Goal: Task Accomplishment & Management: Manage account settings

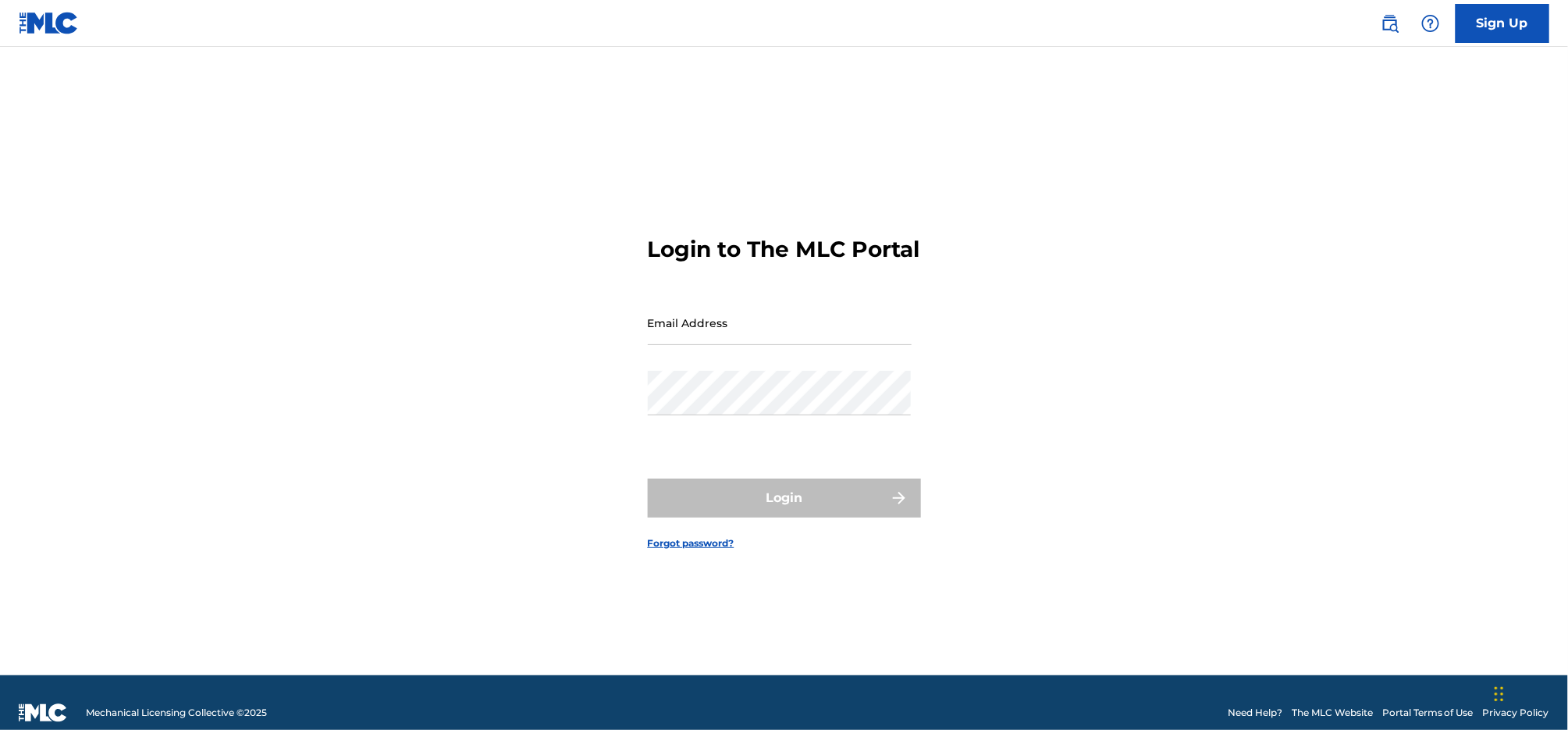
click at [762, 346] on input "Email Address" at bounding box center [779, 323] width 264 height 44
type input "tomcreed51@gmail.com"
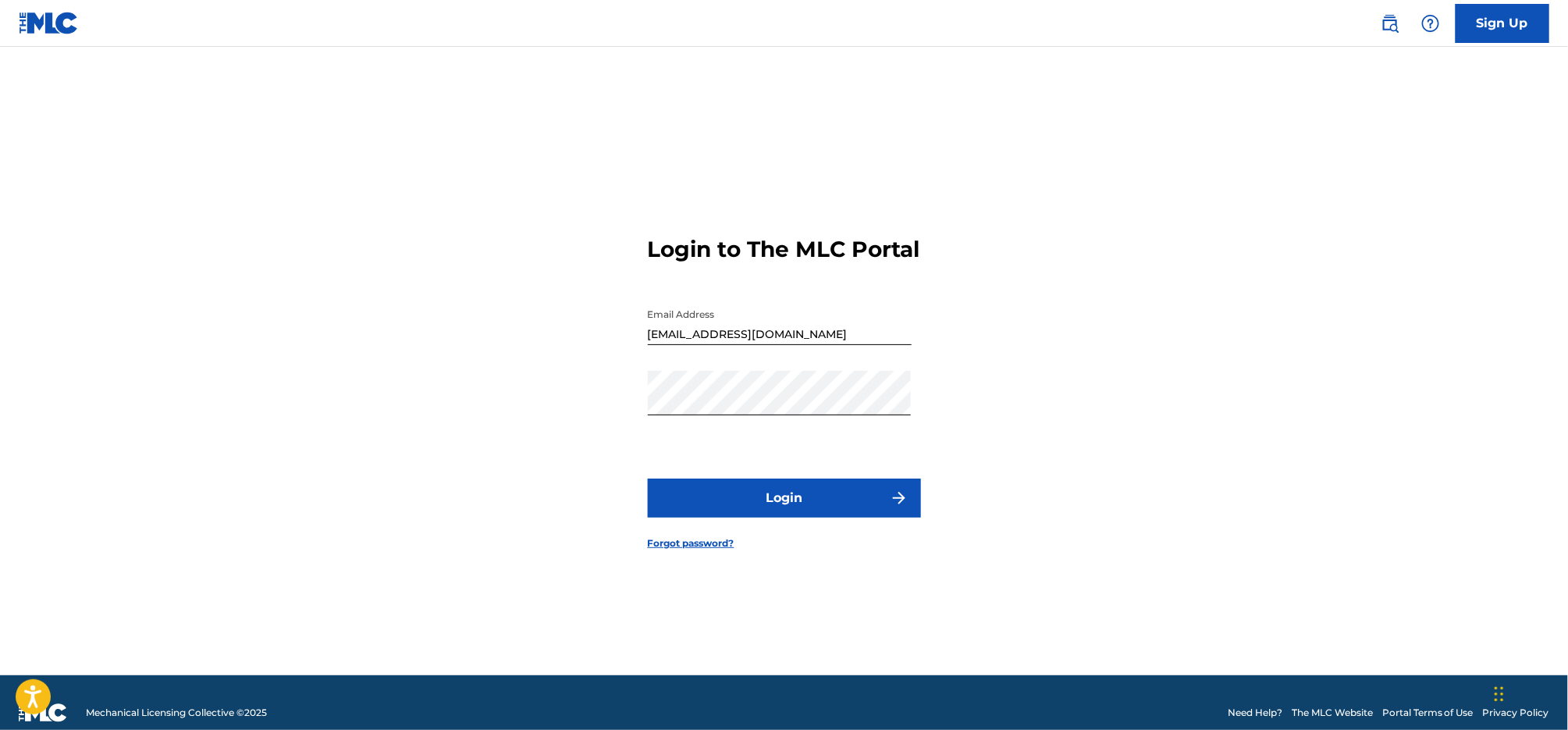
click at [778, 518] on button "Login" at bounding box center [784, 498] width 273 height 39
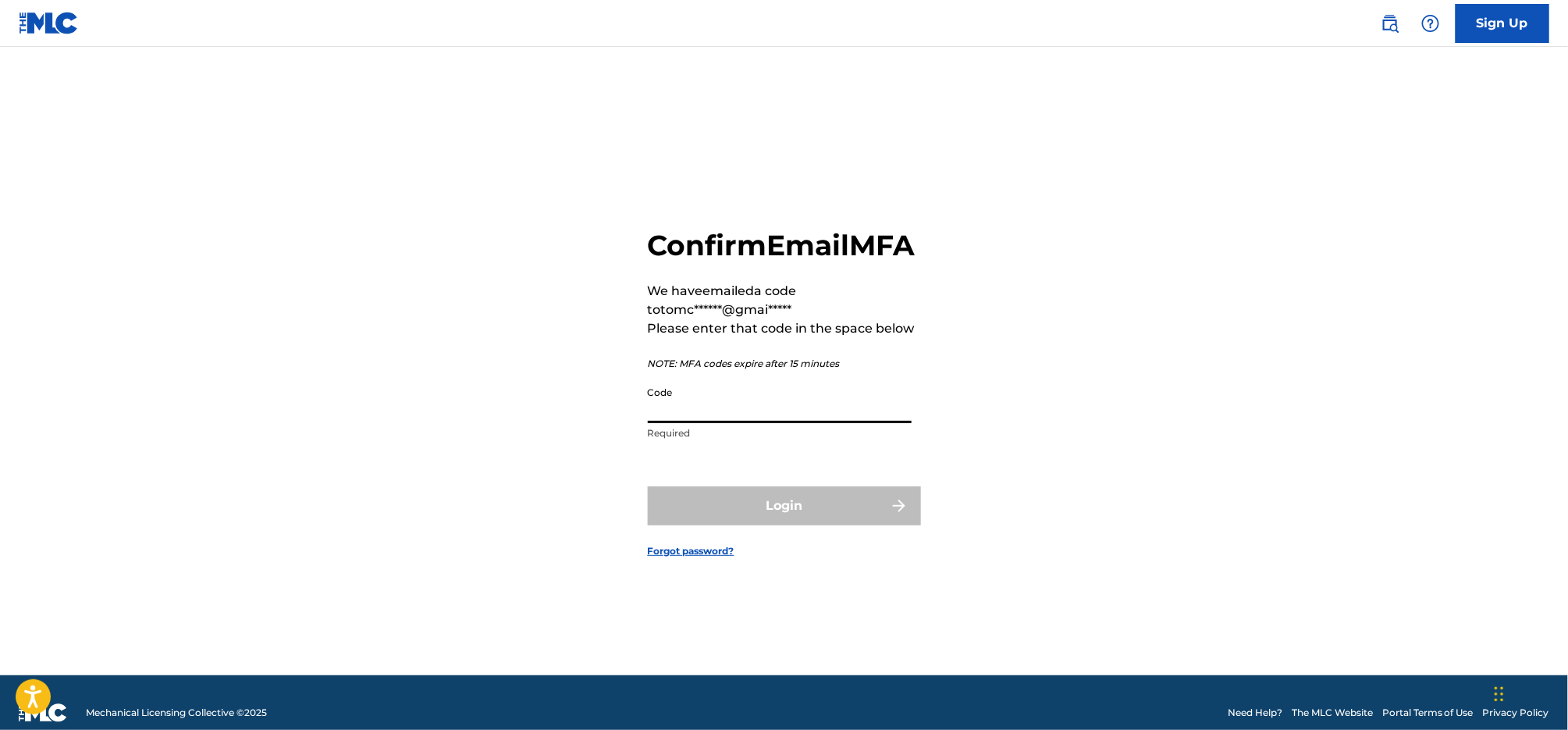
click at [807, 423] on input "Code" at bounding box center [779, 401] width 264 height 44
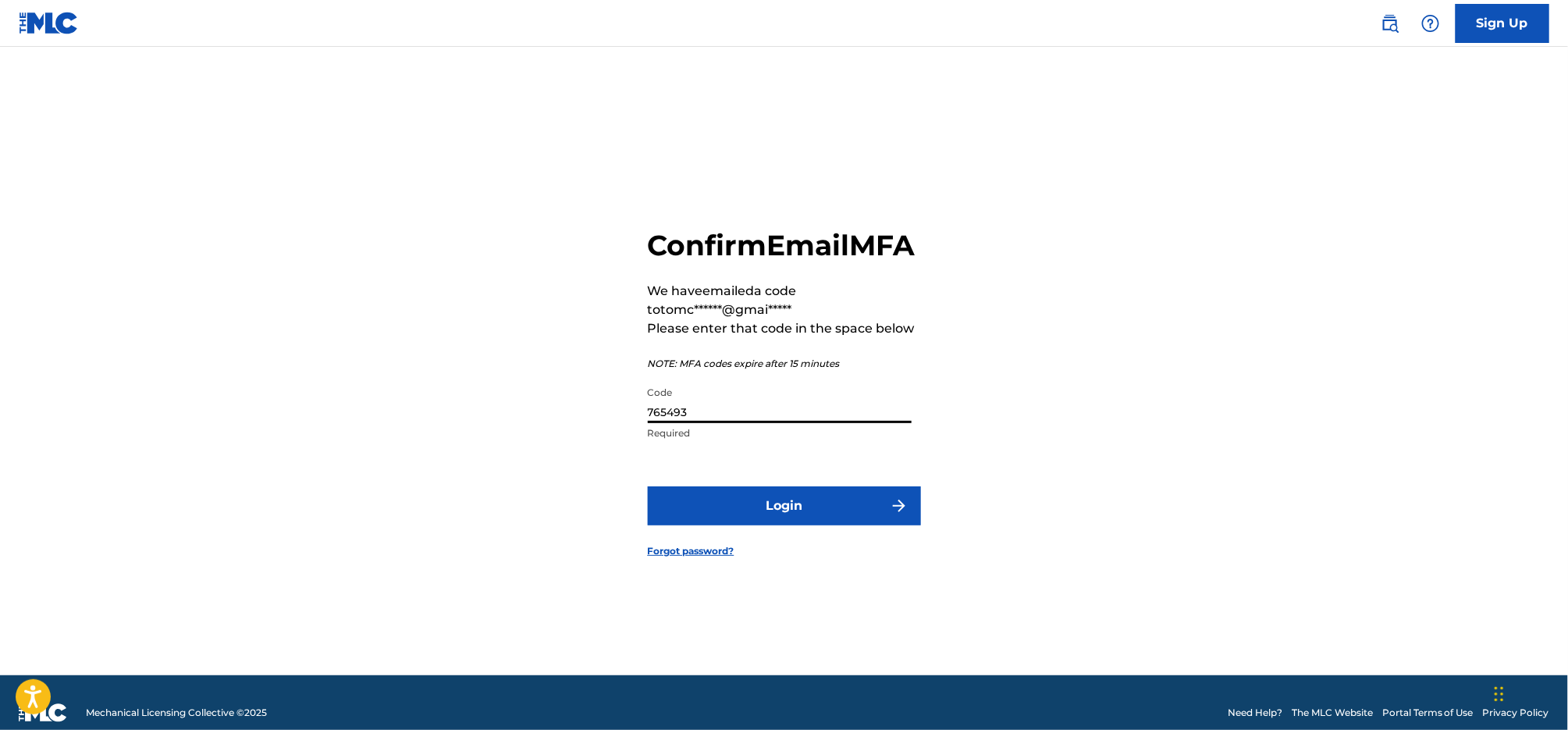
type input "765493"
click at [891, 526] on button "Login" at bounding box center [784, 506] width 273 height 39
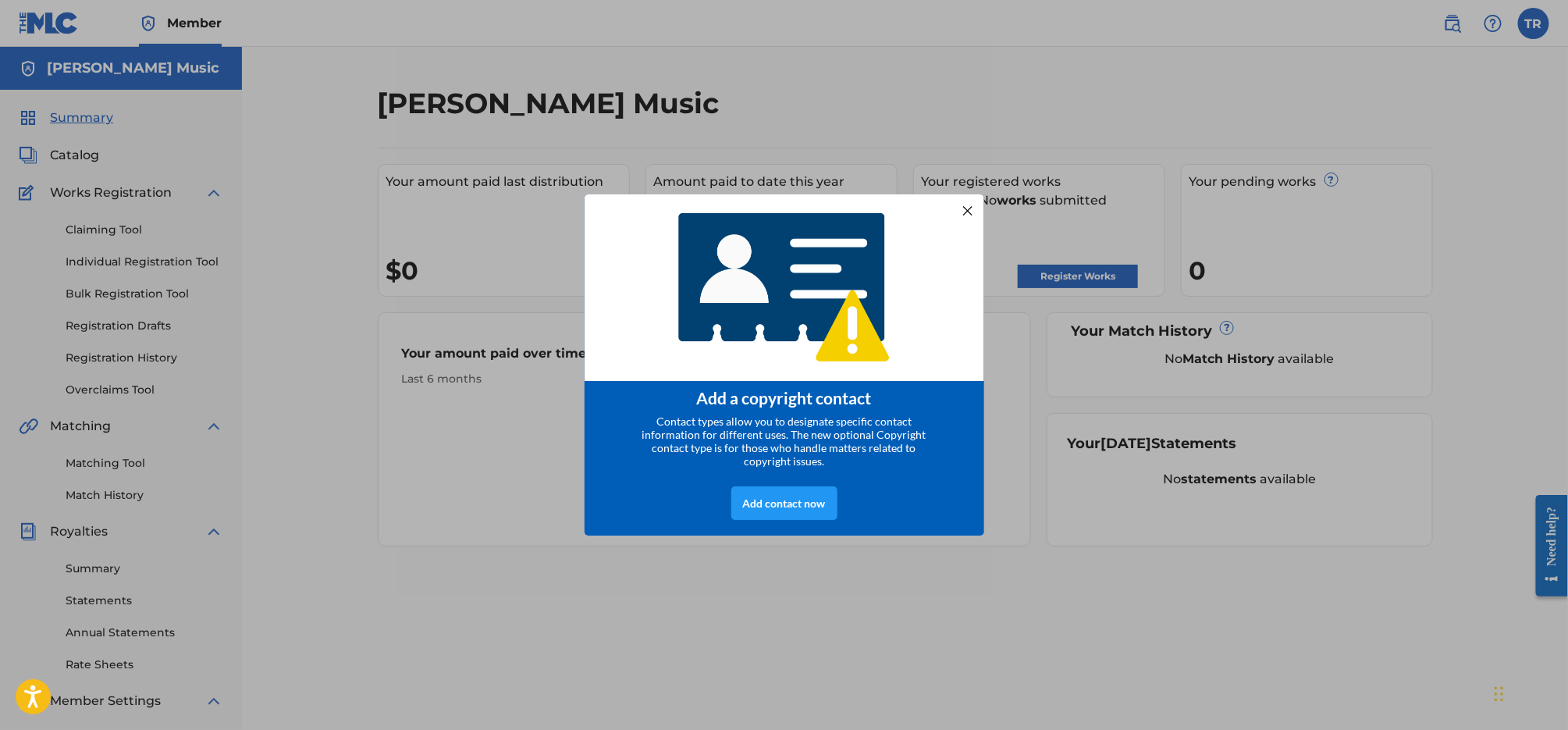
click at [962, 207] on div at bounding box center [966, 209] width 20 height 20
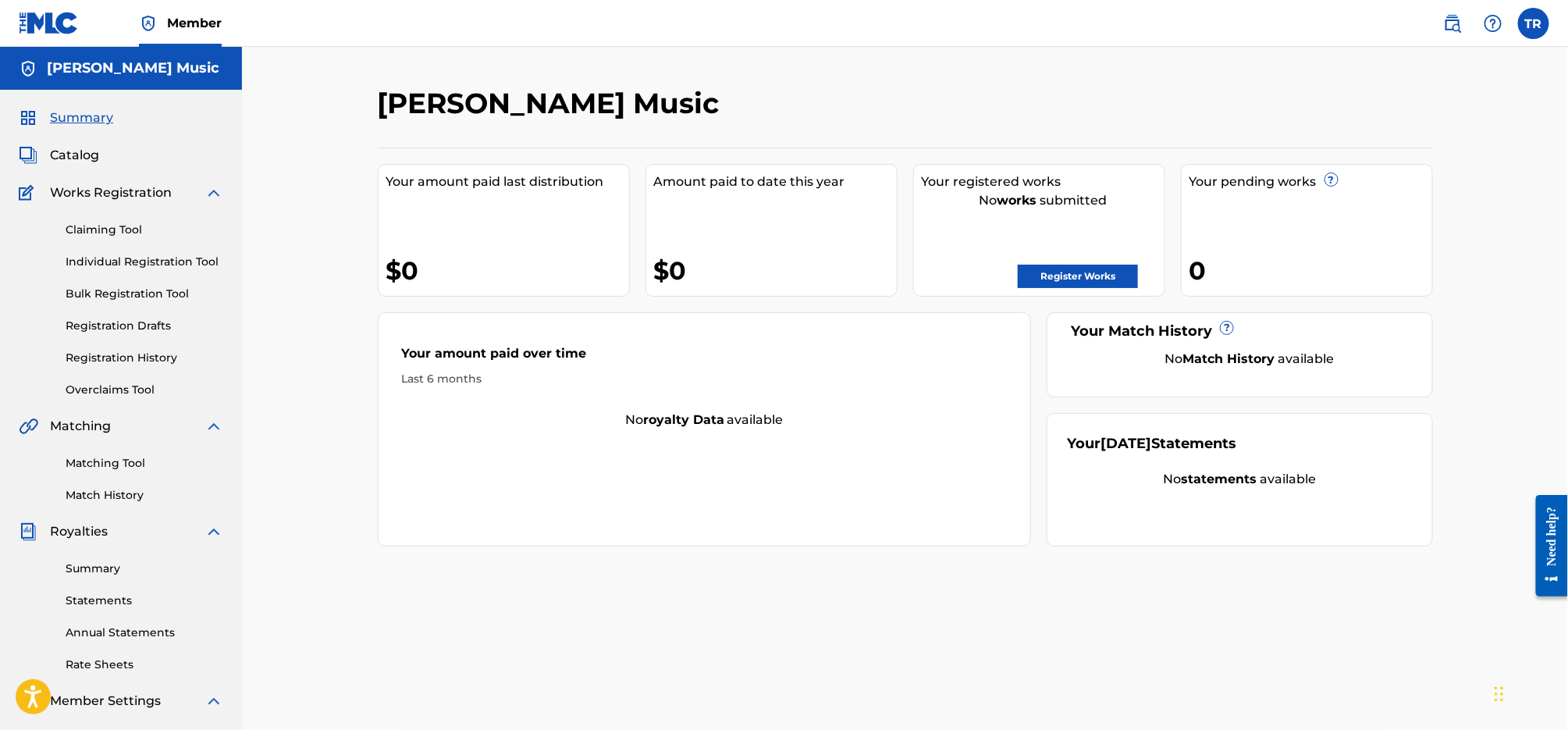
click at [914, 650] on div "Tom C Reed Music Your amount paid last distribution $0 Amount paid to date this…" at bounding box center [905, 490] width 1093 height 808
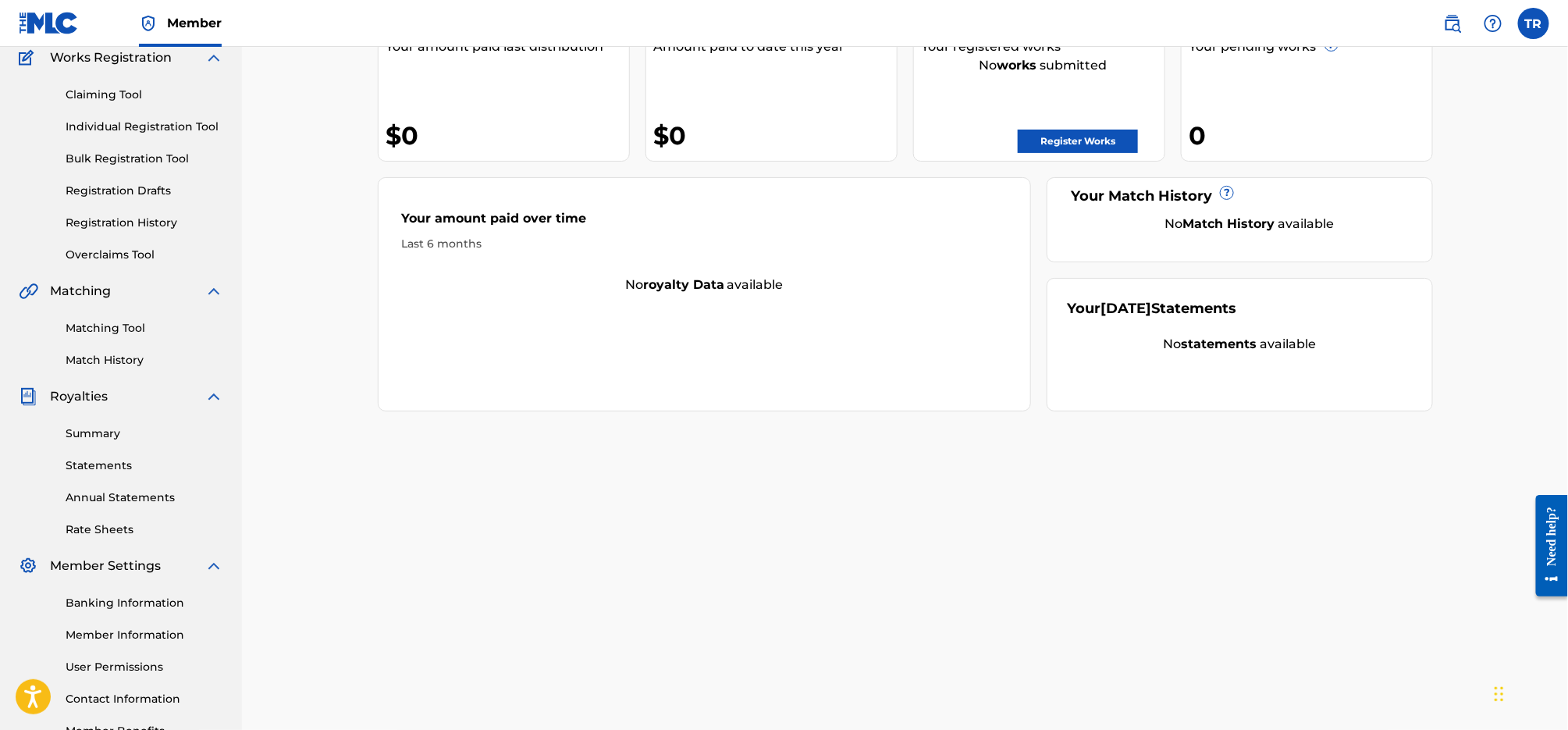
scroll to position [138, 0]
click at [1530, 32] on label at bounding box center [1534, 23] width 31 height 31
click at [1534, 24] on input "TR Tom C. Reed tomcreed51@gmail.com Notification Preferences Profile Log out" at bounding box center [1534, 24] width 0 height 0
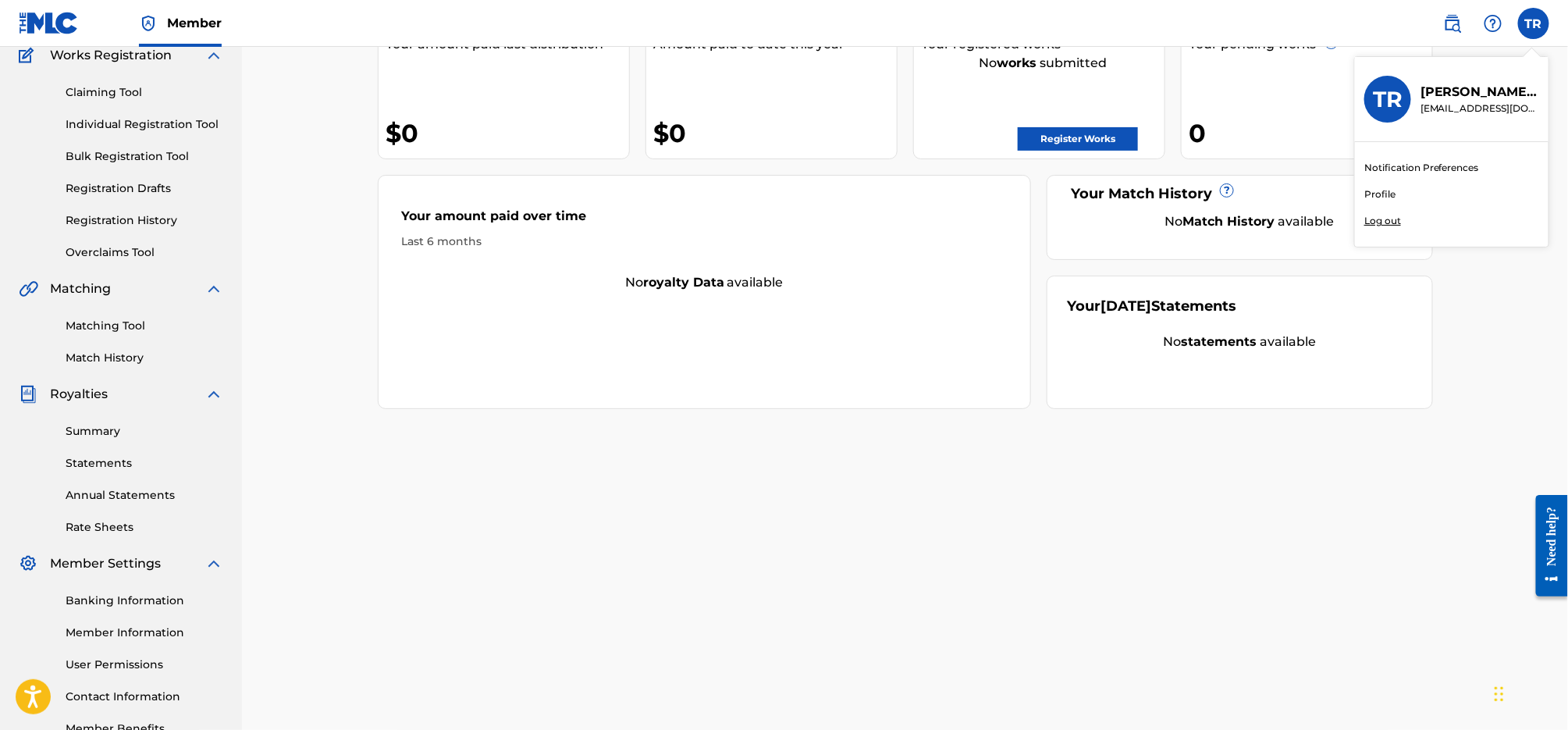
click at [1382, 194] on link "Profile" at bounding box center [1380, 194] width 31 height 14
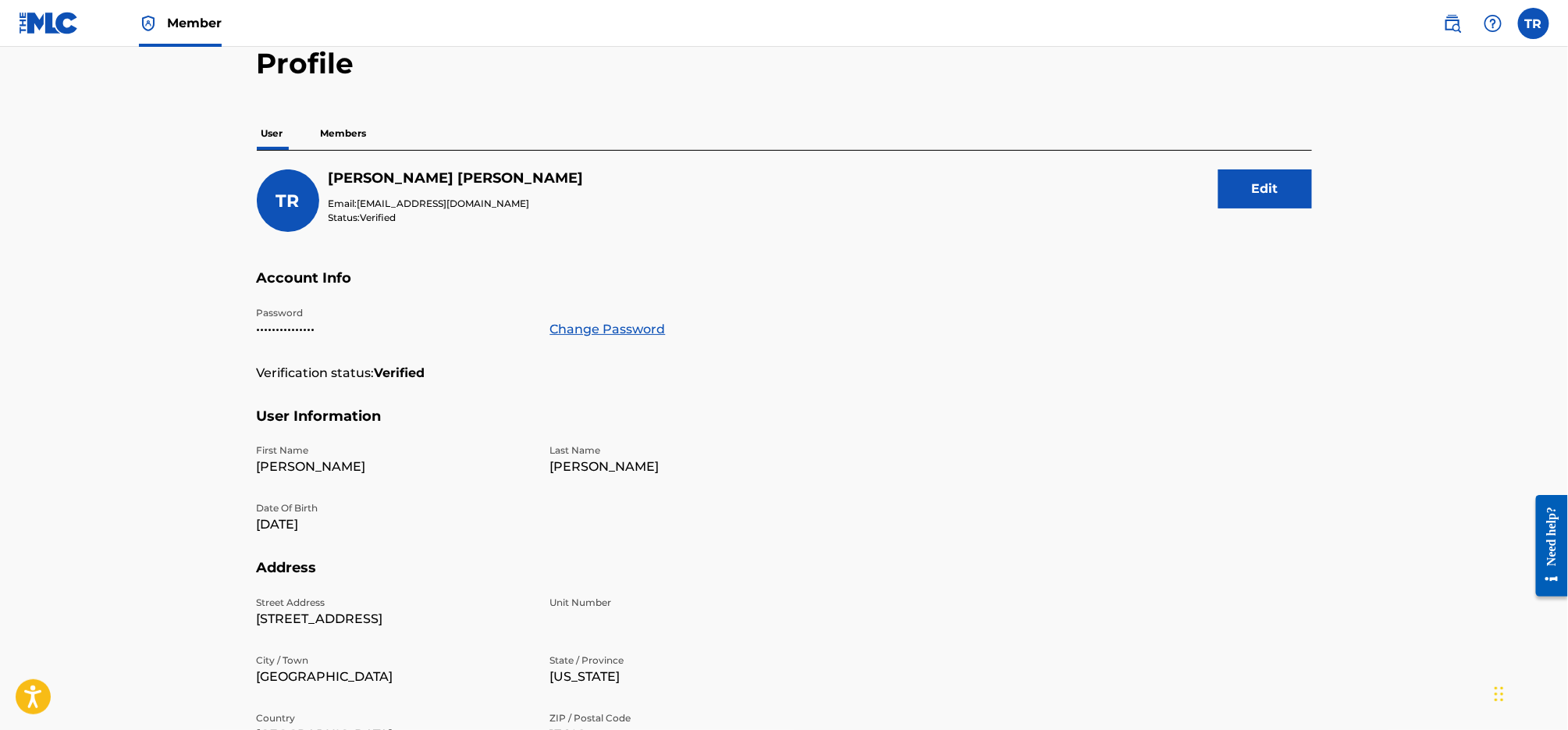
scroll to position [22, 0]
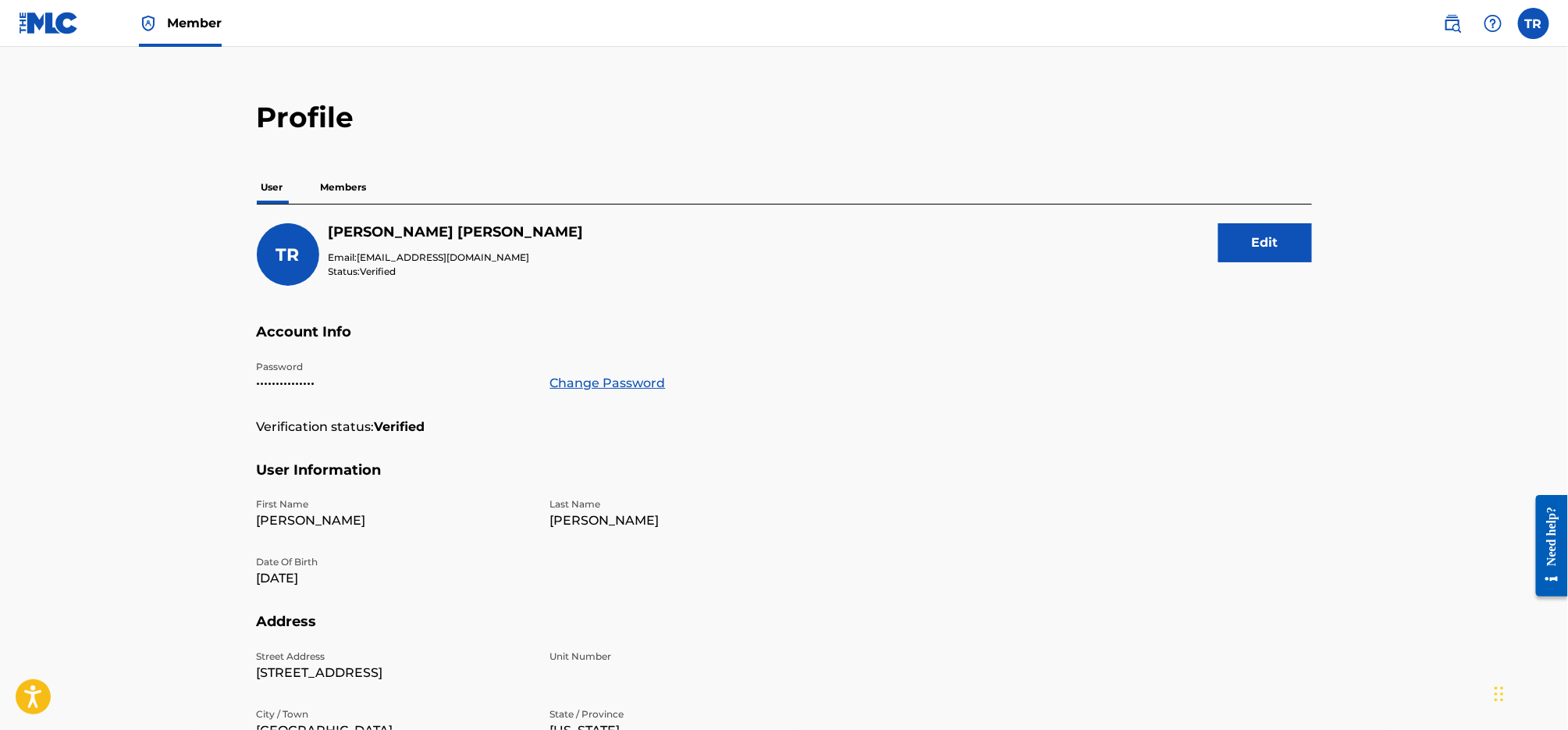
click at [363, 186] on p "Members" at bounding box center [344, 187] width 56 height 33
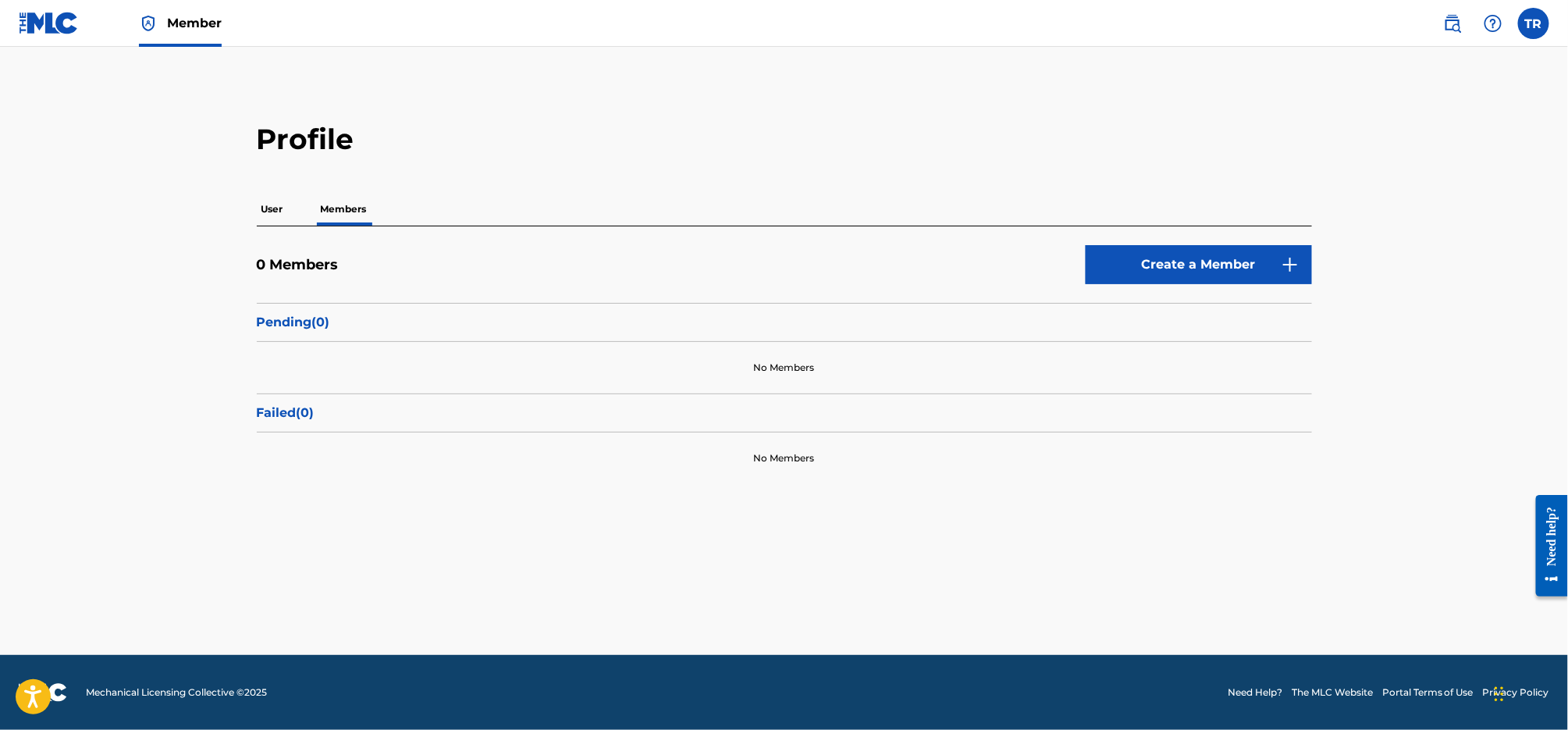
click at [1184, 282] on link "Create a Member" at bounding box center [1199, 264] width 226 height 39
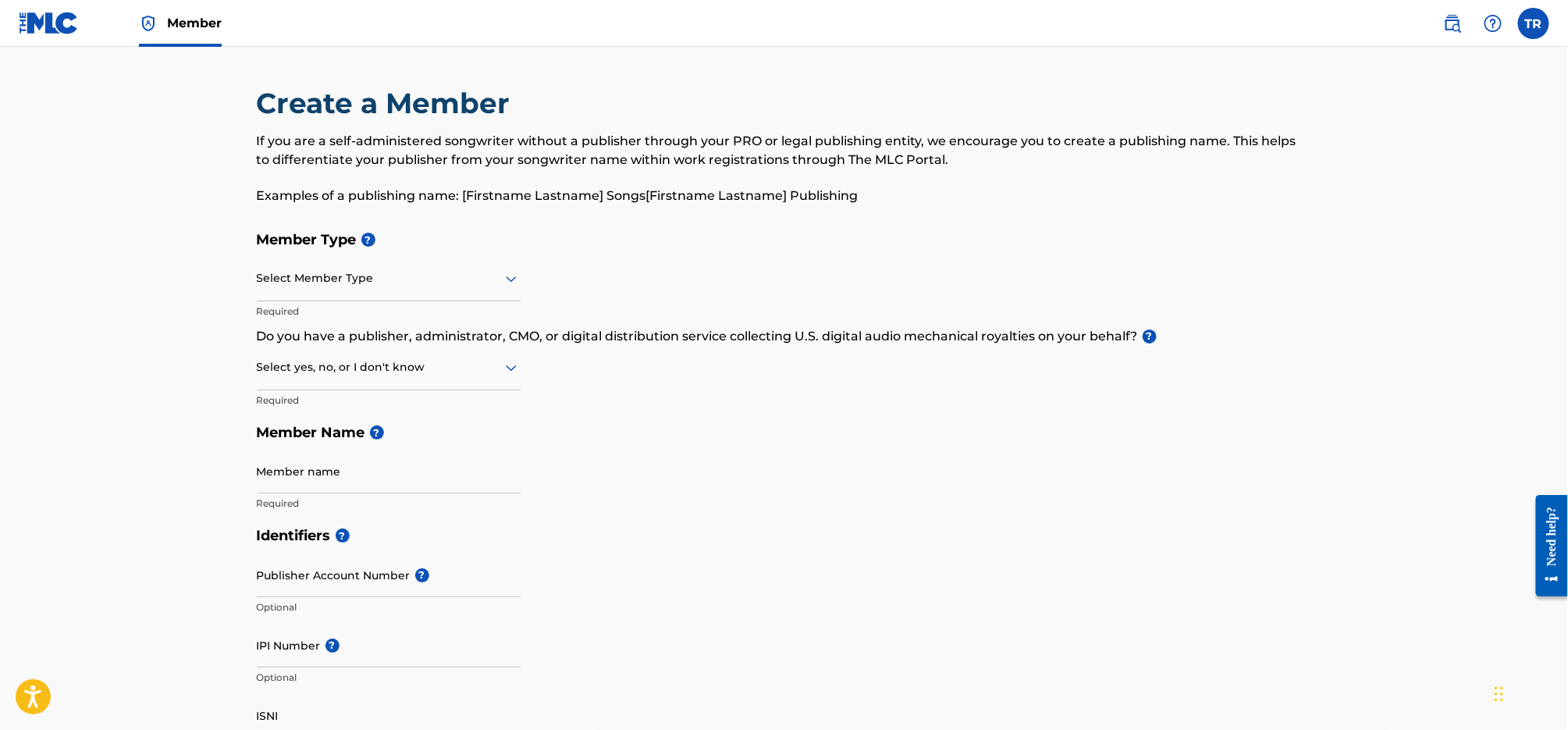
click at [521, 276] on div "Member Type ? Select Member Type Required Do you have a publisher, administrato…" at bounding box center [784, 371] width 1056 height 296
click at [500, 281] on div at bounding box center [389, 278] width 264 height 19
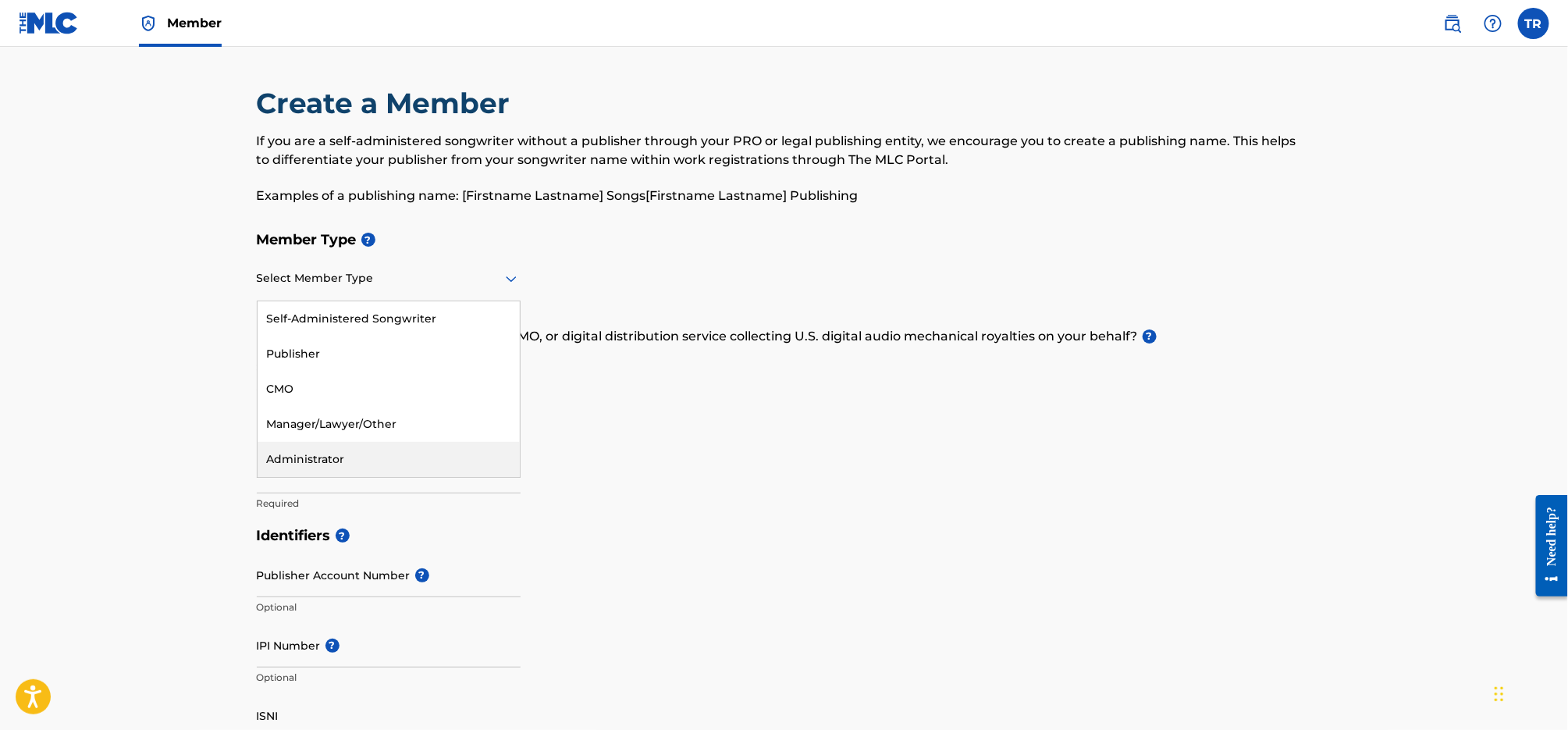
click at [441, 465] on div "Administrator" at bounding box center [389, 460] width 262 height 35
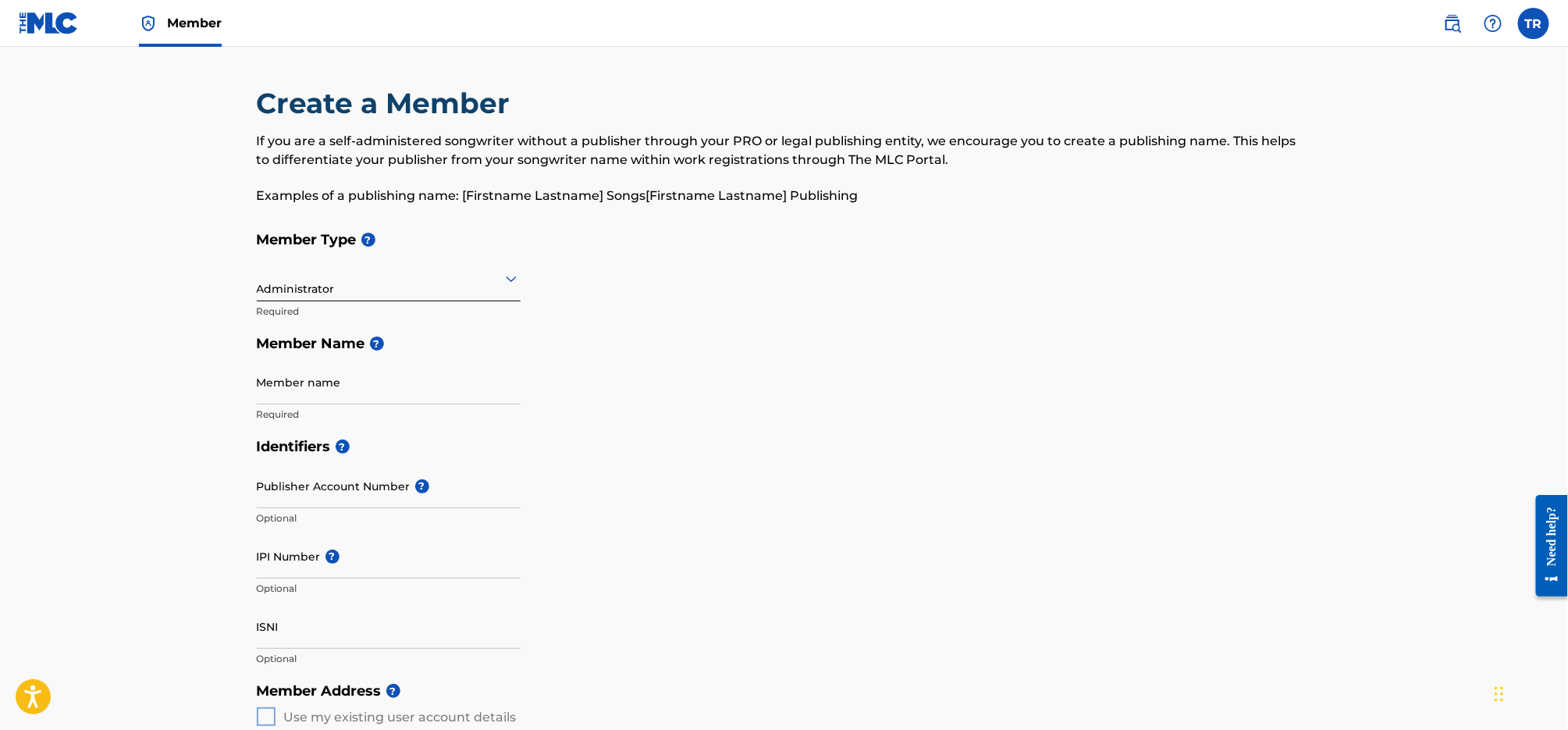
click at [1551, 31] on nav "Member TR TR Tom C. Reed tomcreed51@gmail.com Notification Preferences Profile …" at bounding box center [784, 23] width 1568 height 47
click at [1536, 30] on label at bounding box center [1534, 23] width 31 height 31
click at [1534, 24] on input "TR Tom C. Reed tomcreed51@gmail.com Notification Preferences Profile Log out" at bounding box center [1534, 24] width 0 height 0
click at [159, 27] on link "Member" at bounding box center [180, 23] width 83 height 46
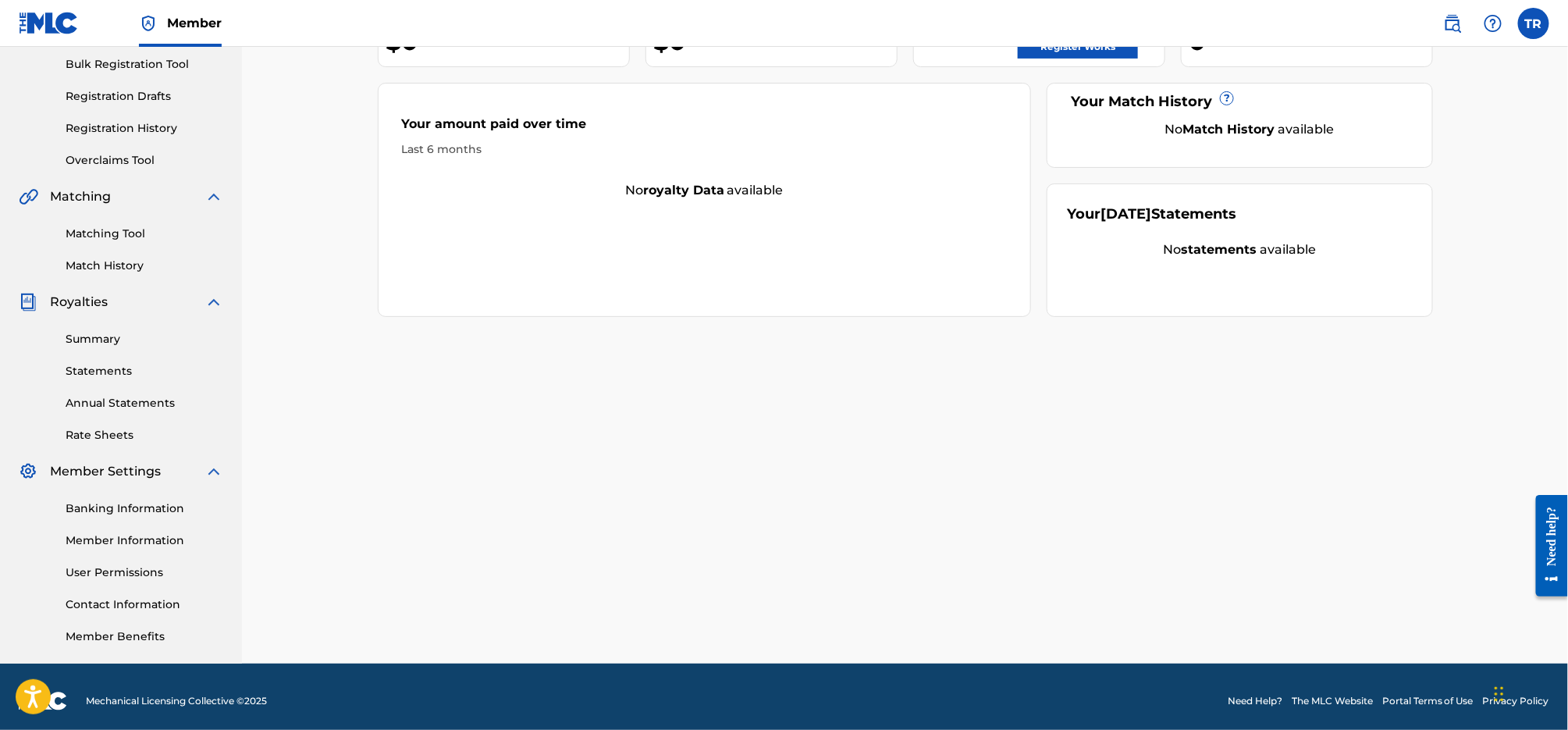
scroll to position [238, 0]
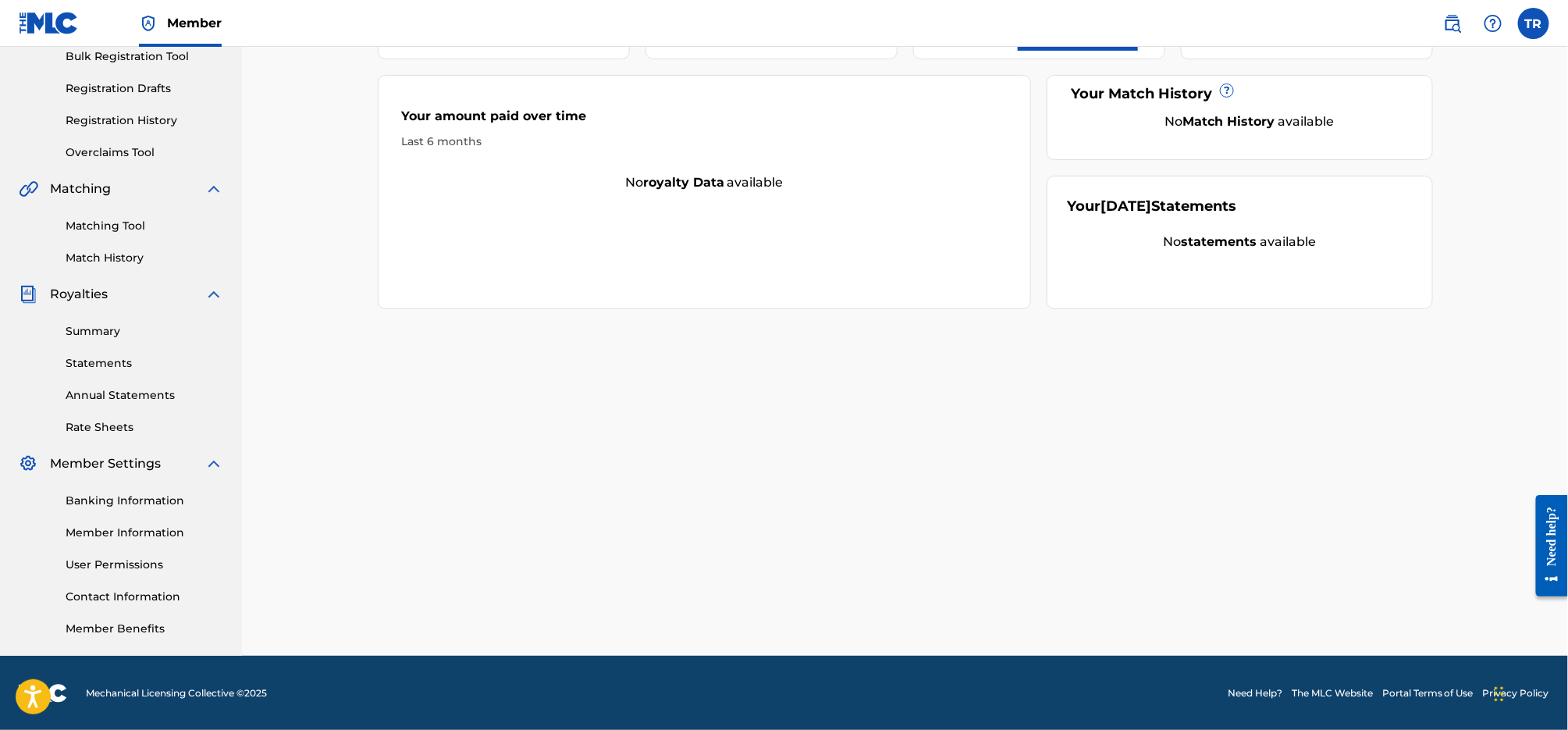
click at [162, 527] on link "Member Information" at bounding box center [144, 533] width 158 height 17
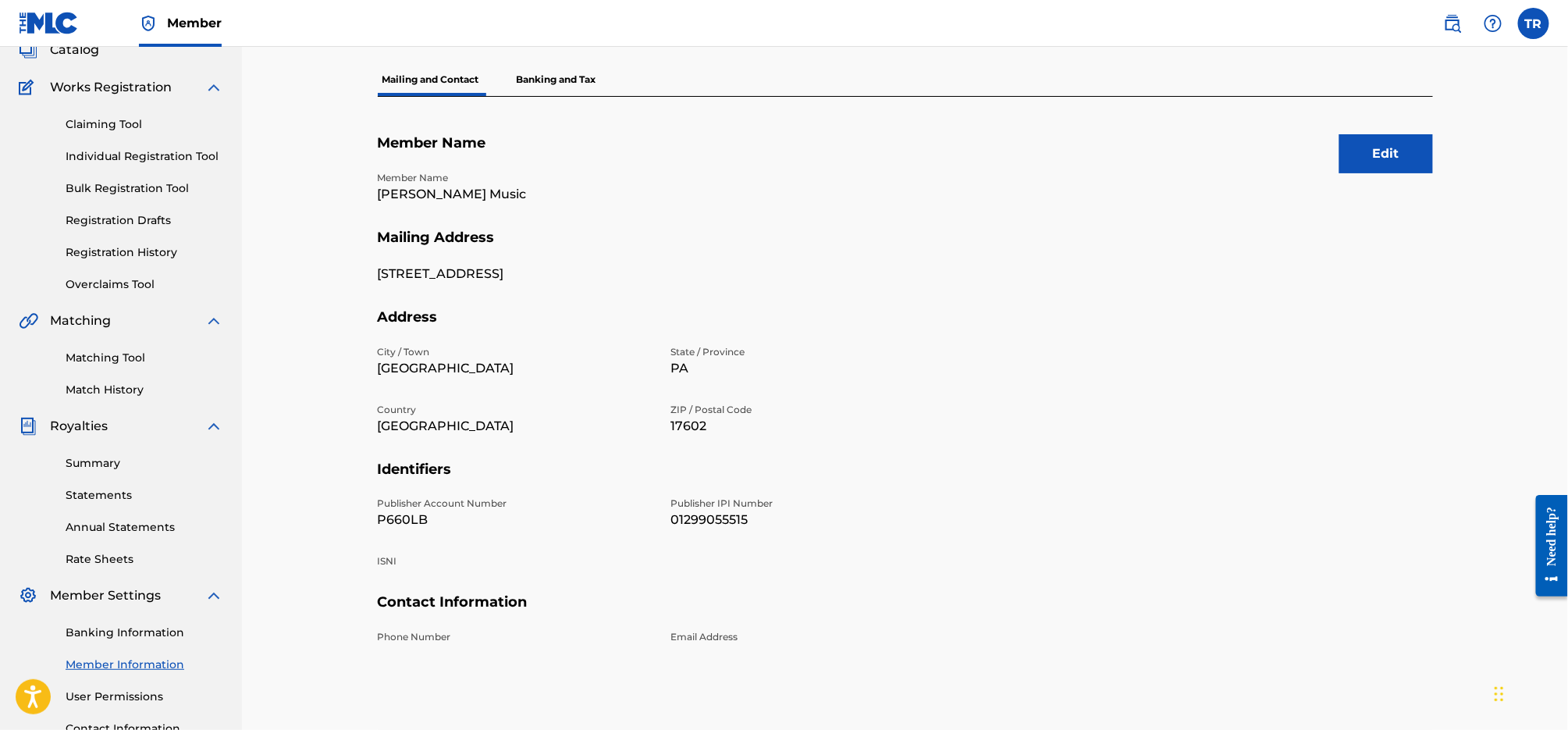
scroll to position [238, 0]
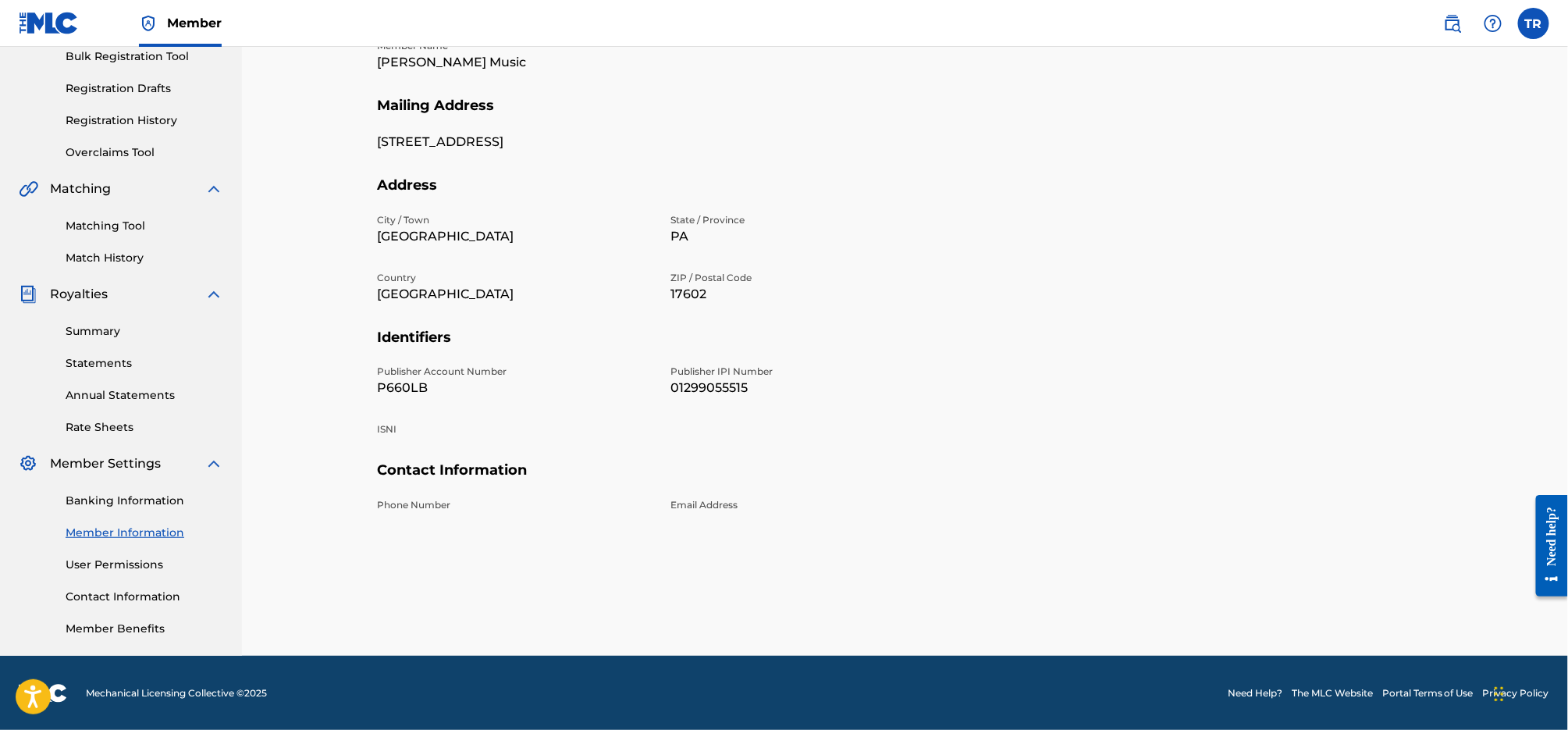
click at [101, 569] on link "User Permissions" at bounding box center [144, 565] width 158 height 17
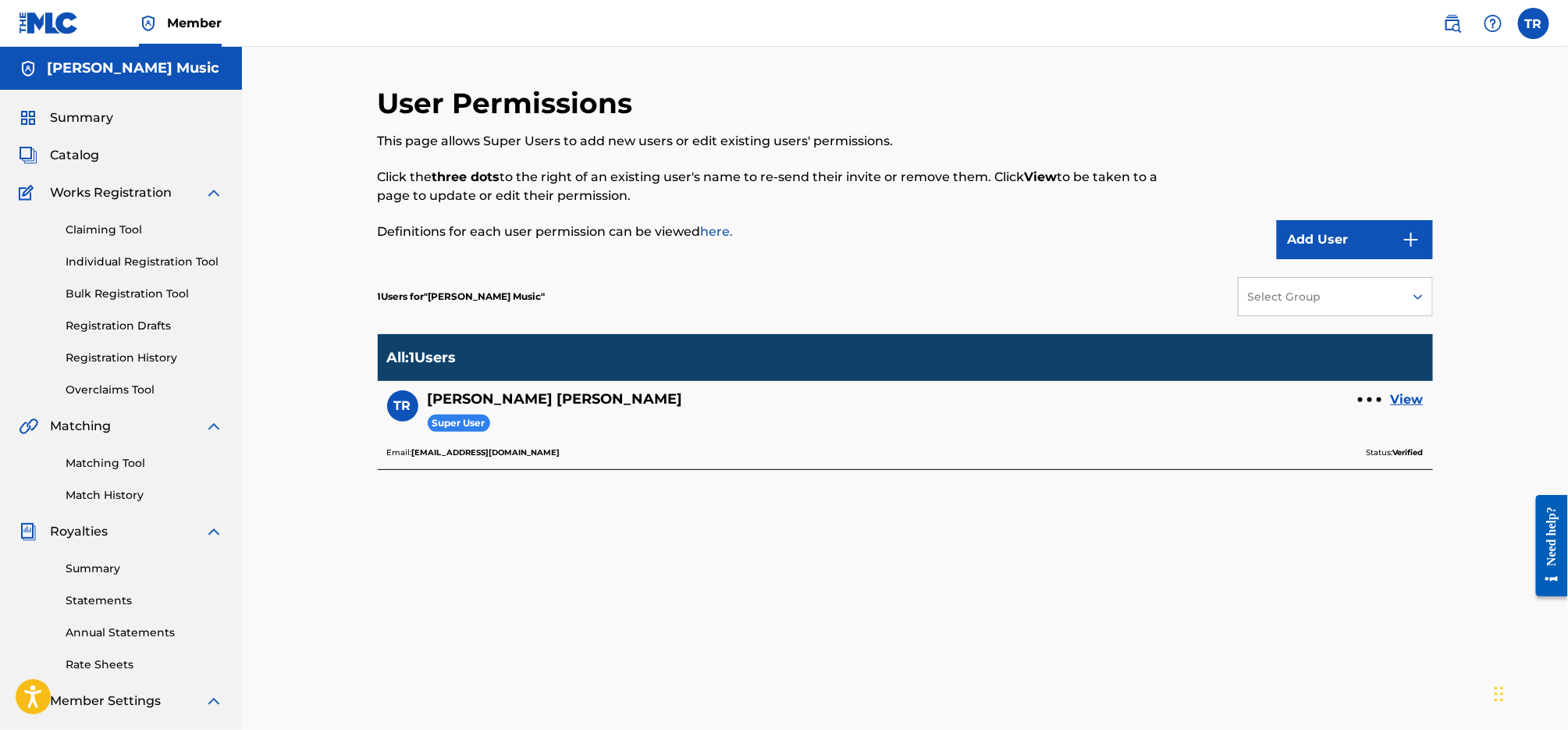
click at [1326, 245] on button "Add User" at bounding box center [1355, 240] width 156 height 39
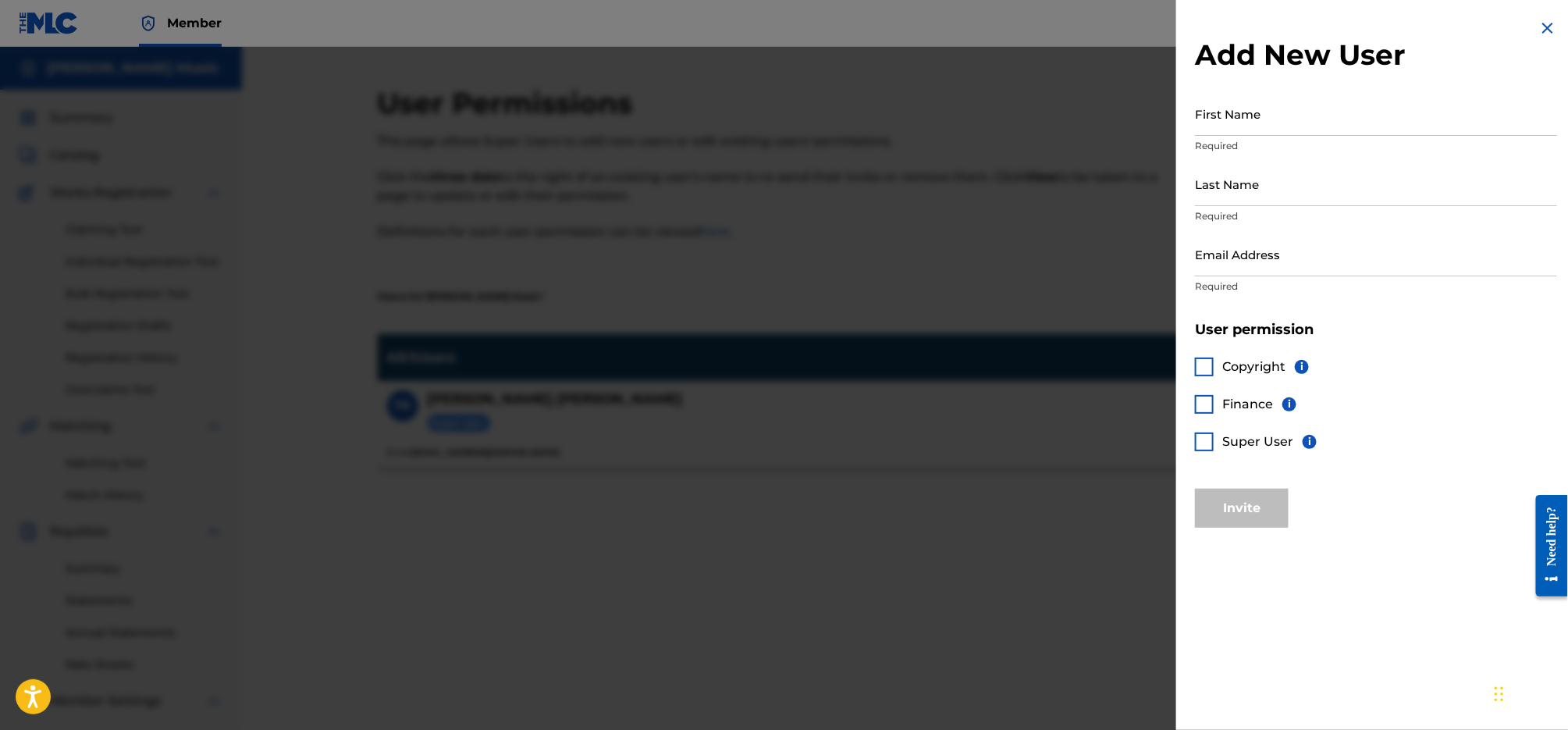
click at [1285, 118] on input "First Name" at bounding box center [1376, 113] width 362 height 44
type input "[PERSON_NAME]"
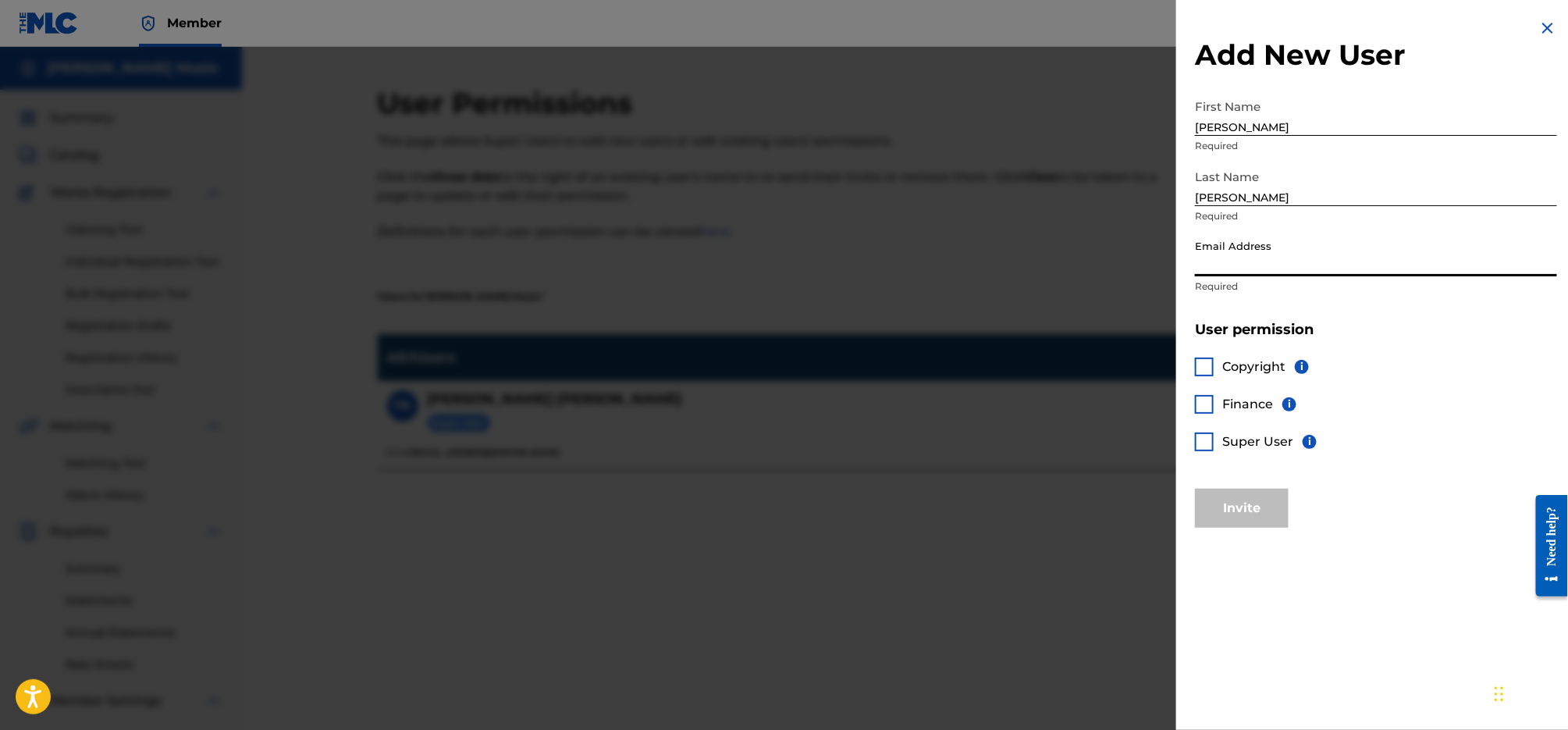
click at [1343, 257] on input "Email Address" at bounding box center [1376, 254] width 362 height 44
type input "[EMAIL_ADDRESS][DOMAIN_NAME]"
click at [1397, 335] on h5 "User permission" at bounding box center [1376, 330] width 362 height 18
drag, startPoint x: 1208, startPoint y: 369, endPoint x: 1208, endPoint y: 400, distance: 31.0
click at [1208, 369] on div at bounding box center [1204, 367] width 19 height 19
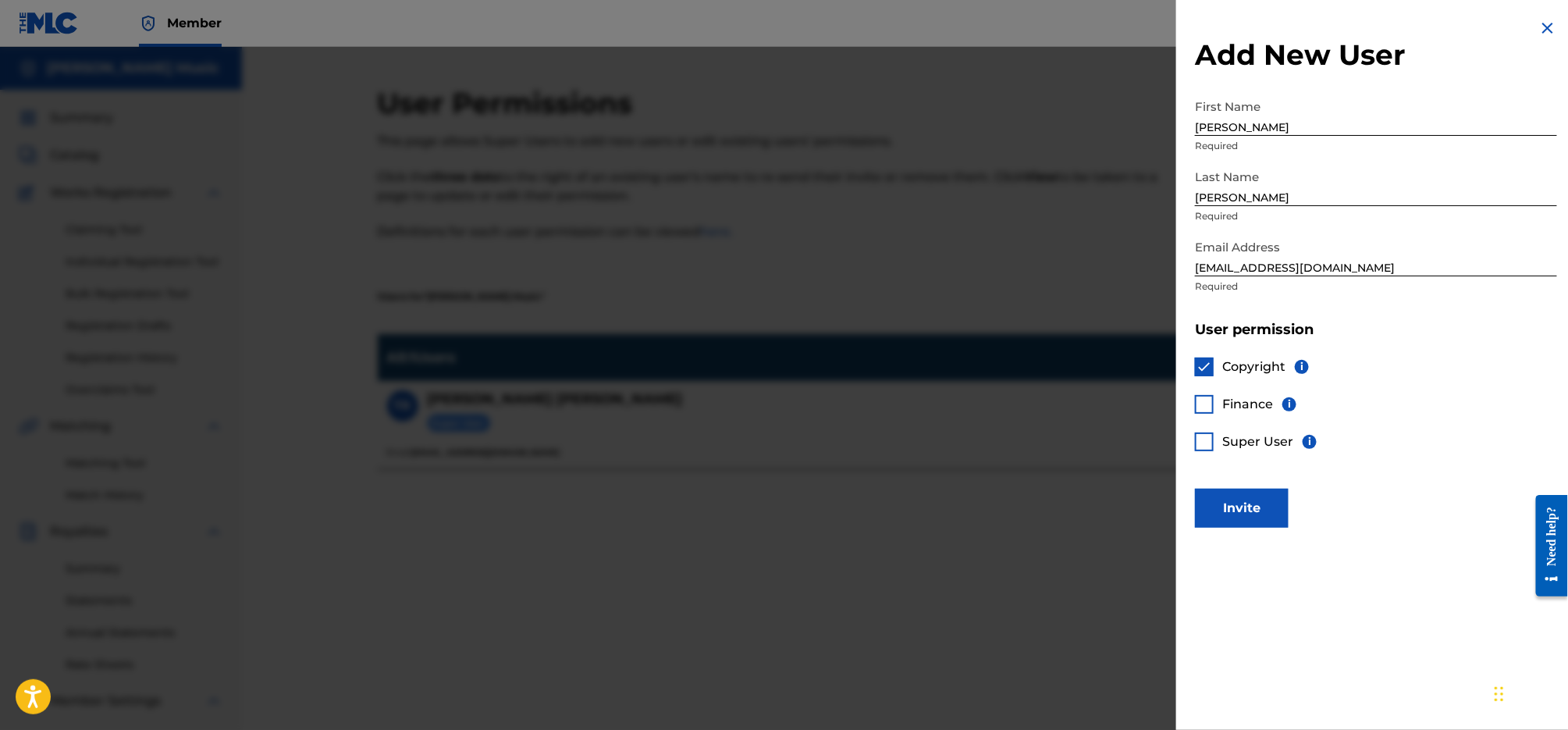
drag, startPoint x: 1209, startPoint y: 410, endPoint x: 1210, endPoint y: 434, distance: 24.0
click at [1209, 410] on div at bounding box center [1204, 404] width 19 height 19
click at [1210, 435] on div at bounding box center [1204, 442] width 19 height 19
click at [1262, 504] on button "Invite" at bounding box center [1242, 508] width 94 height 39
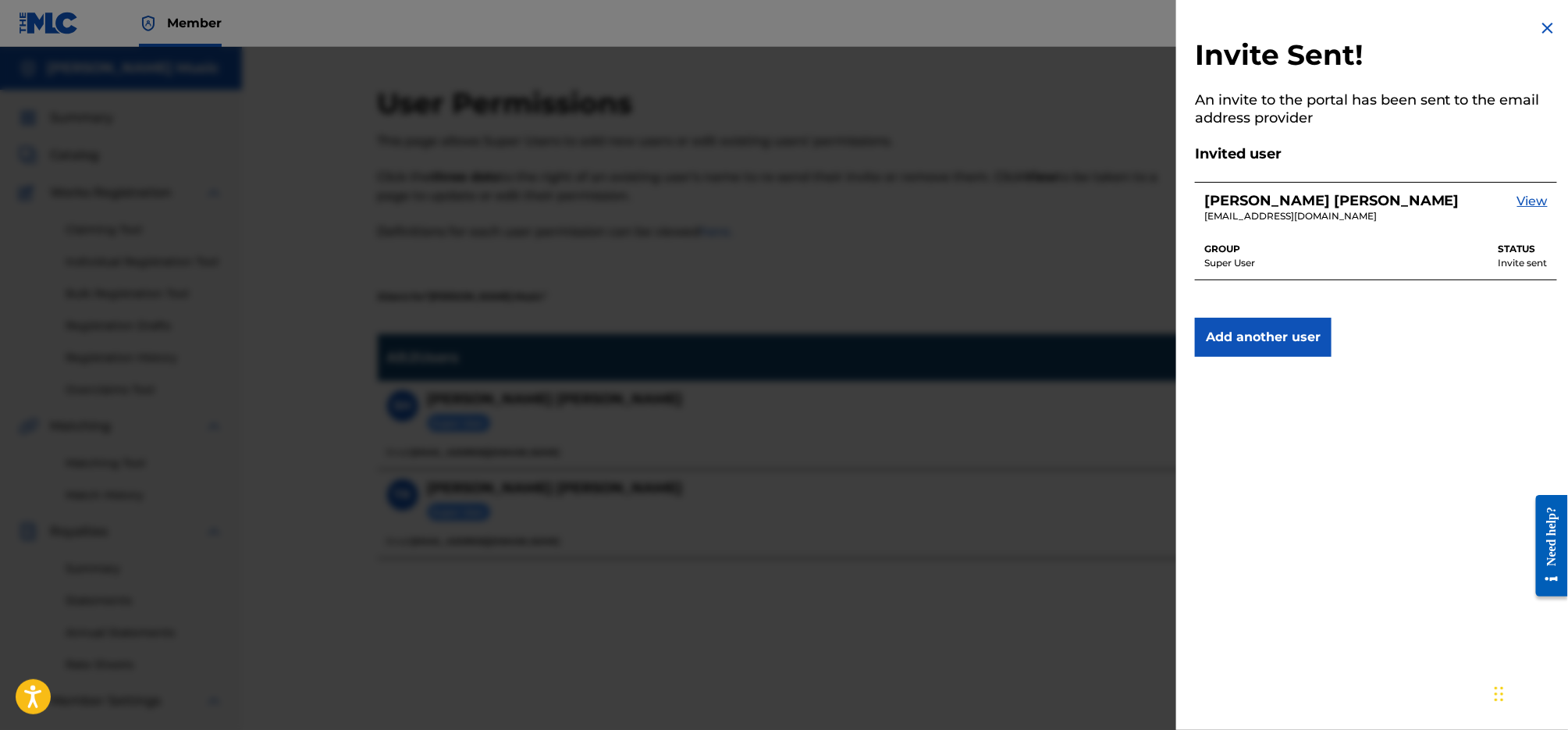
click at [1539, 24] on img at bounding box center [1548, 27] width 19 height 19
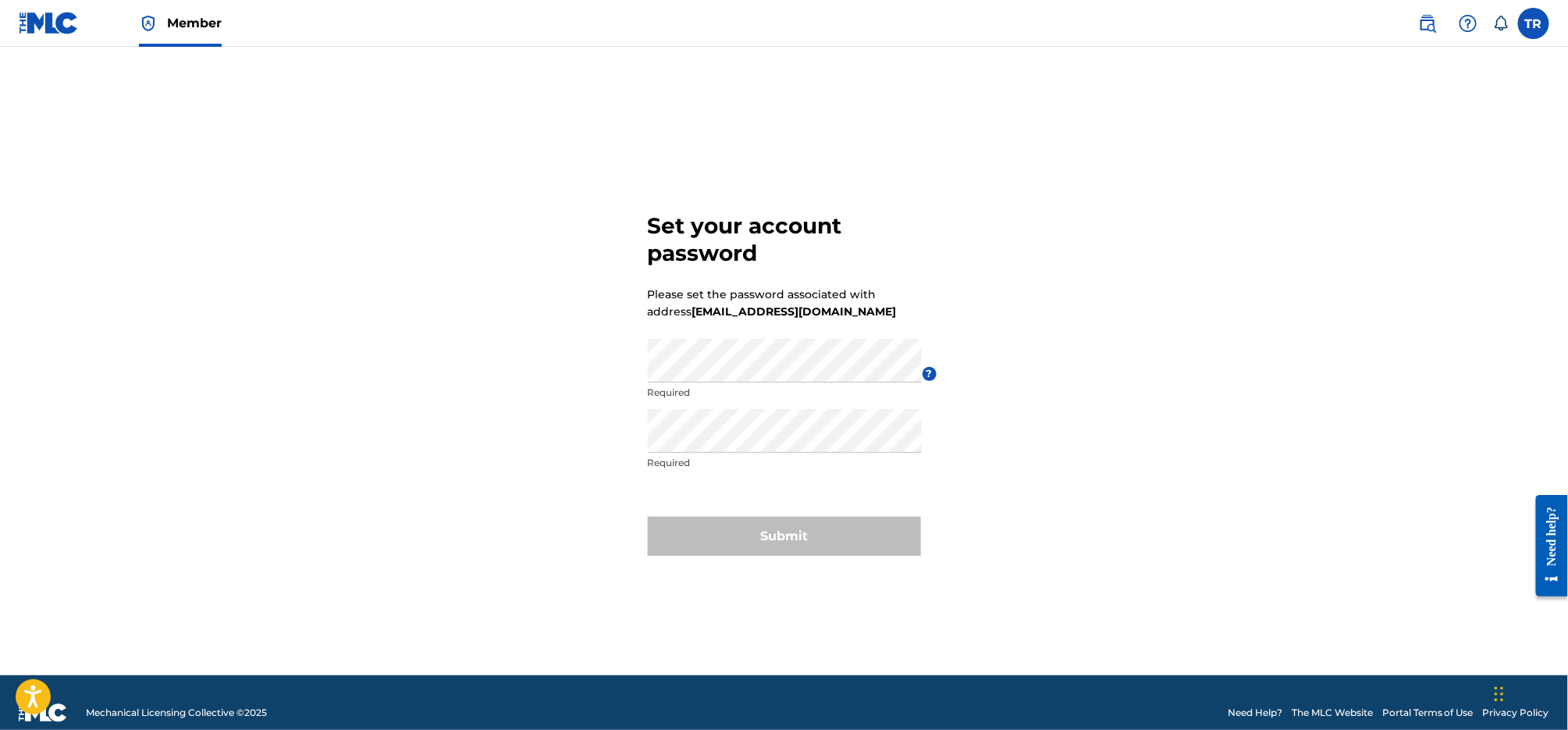
click at [1535, 25] on label at bounding box center [1534, 23] width 31 height 31
click at [1534, 24] on input "TR [PERSON_NAME] [EMAIL_ADDRESS][DOMAIN_NAME] Notification Preferences Profile …" at bounding box center [1534, 24] width 0 height 0
click at [1388, 221] on p "Log out" at bounding box center [1383, 221] width 37 height 14
click at [1534, 24] on input "TR Tom C. Reed tomcreed51@gmail.com Notification Preferences Profile Log out" at bounding box center [1534, 24] width 0 height 0
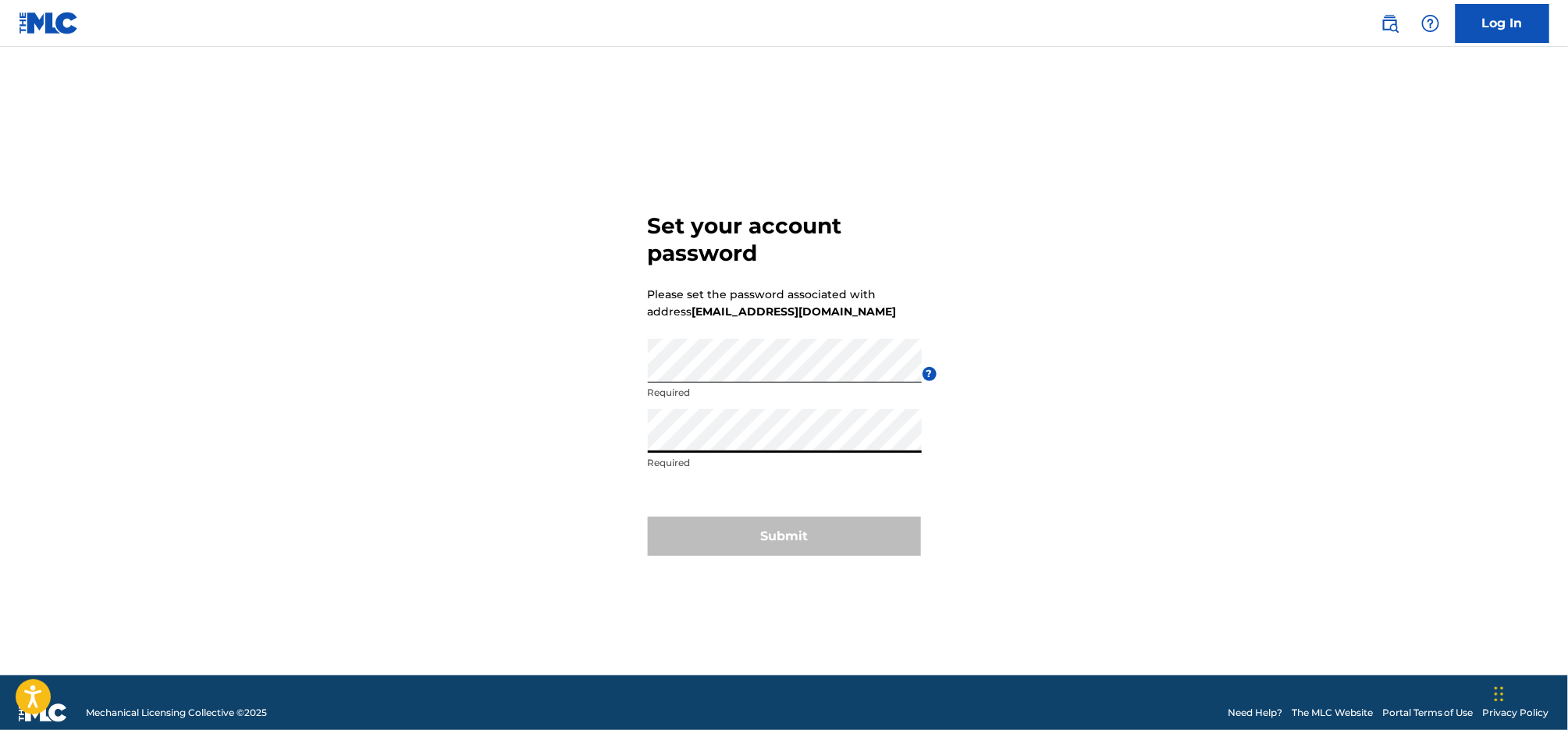
scroll to position [3, 0]
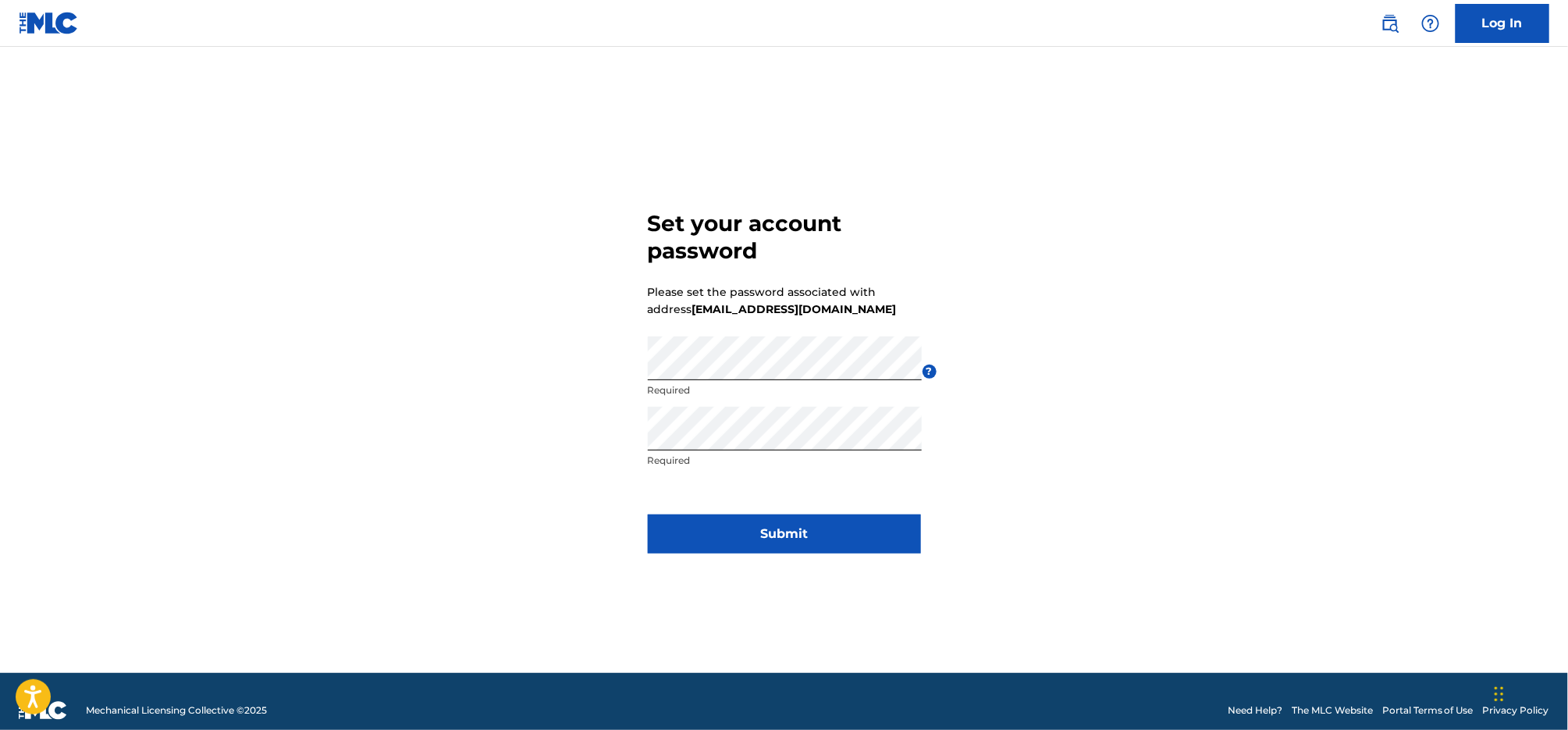
click at [748, 534] on button "Submit" at bounding box center [784, 534] width 273 height 39
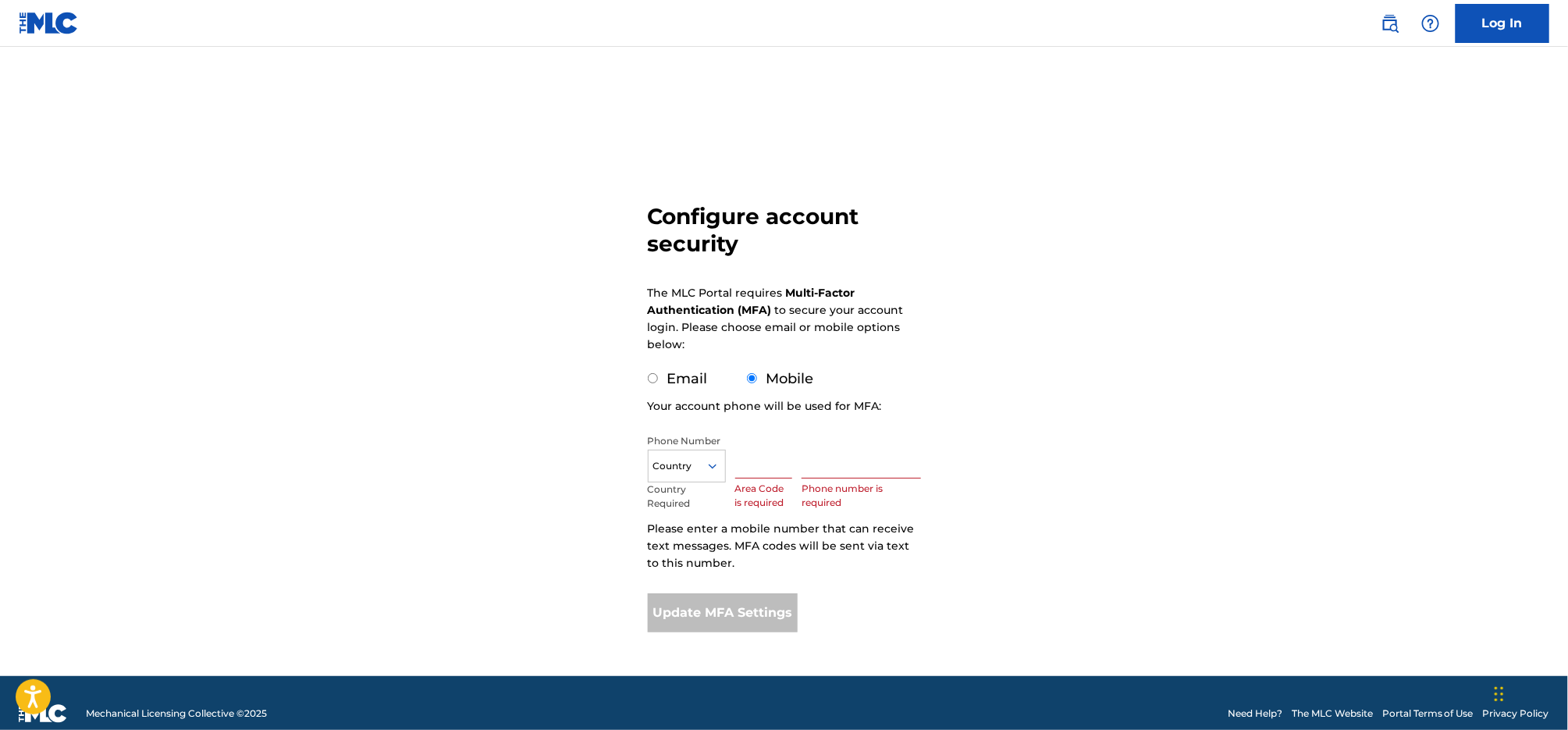
click at [688, 383] on label "Email" at bounding box center [688, 378] width 41 height 17
click at [658, 383] on input "Email" at bounding box center [652, 377] width 10 height 10
radio input "true"
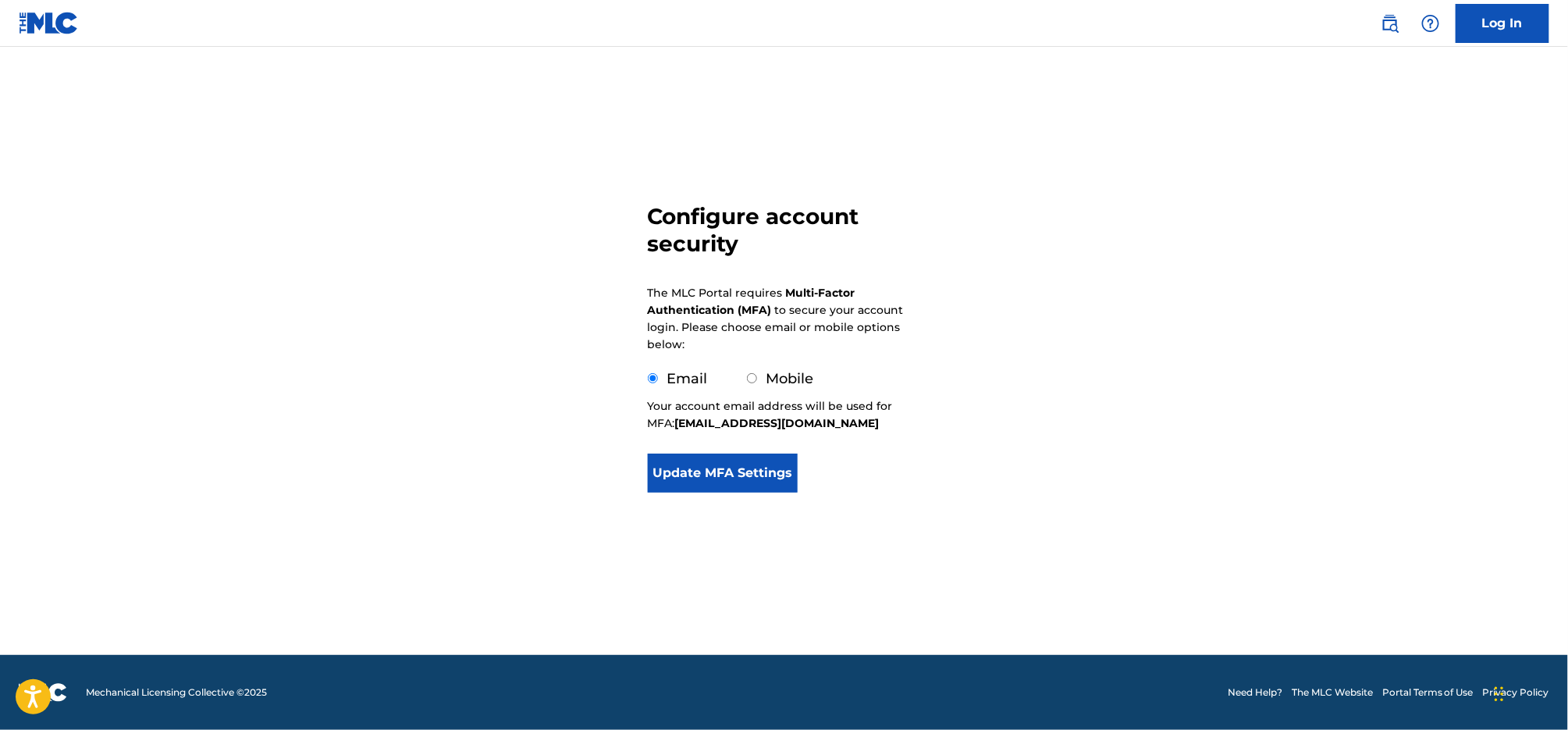
click at [769, 479] on button "Update MFA Settings" at bounding box center [723, 473] width 151 height 39
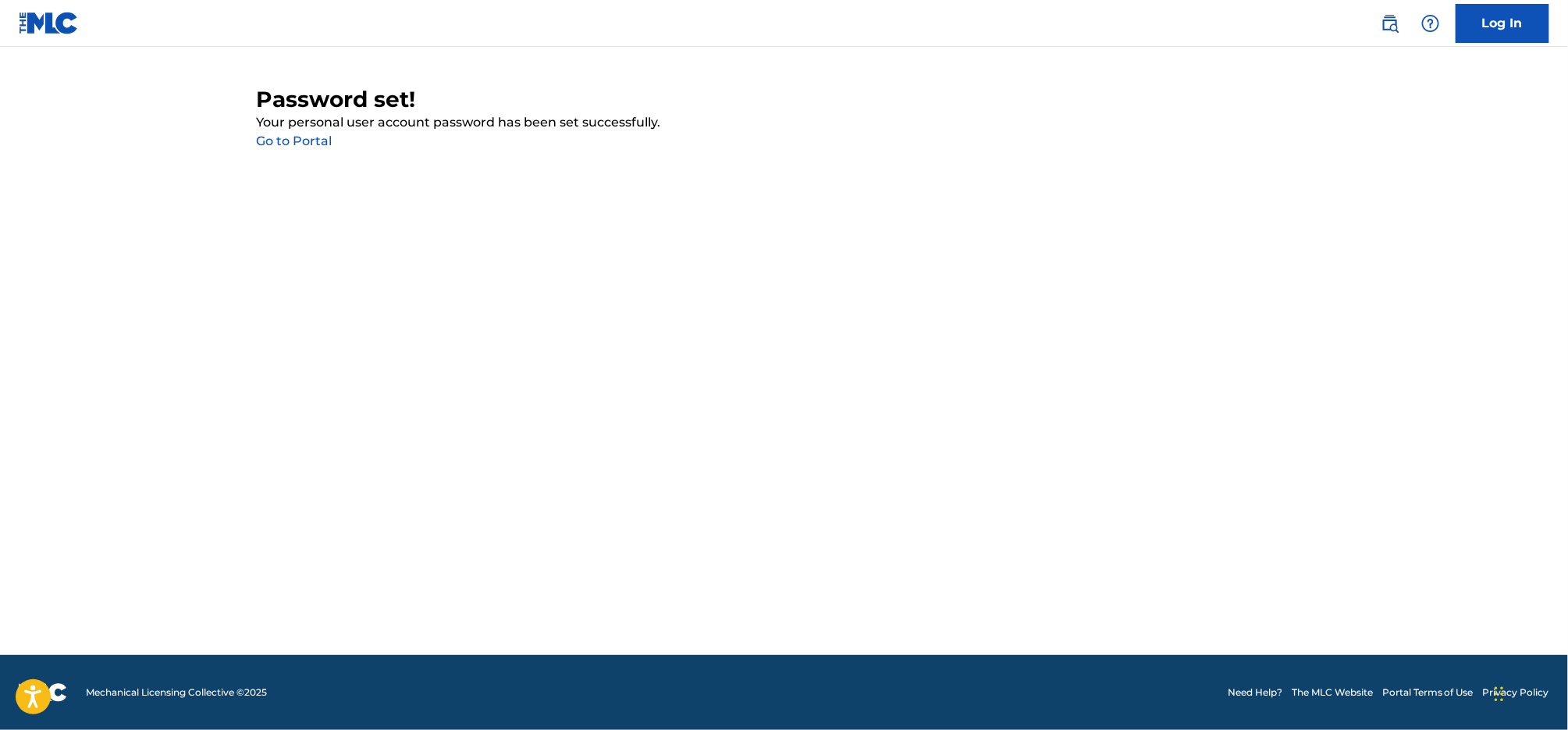
click at [307, 143] on link "Go to Portal" at bounding box center [295, 141] width 76 height 15
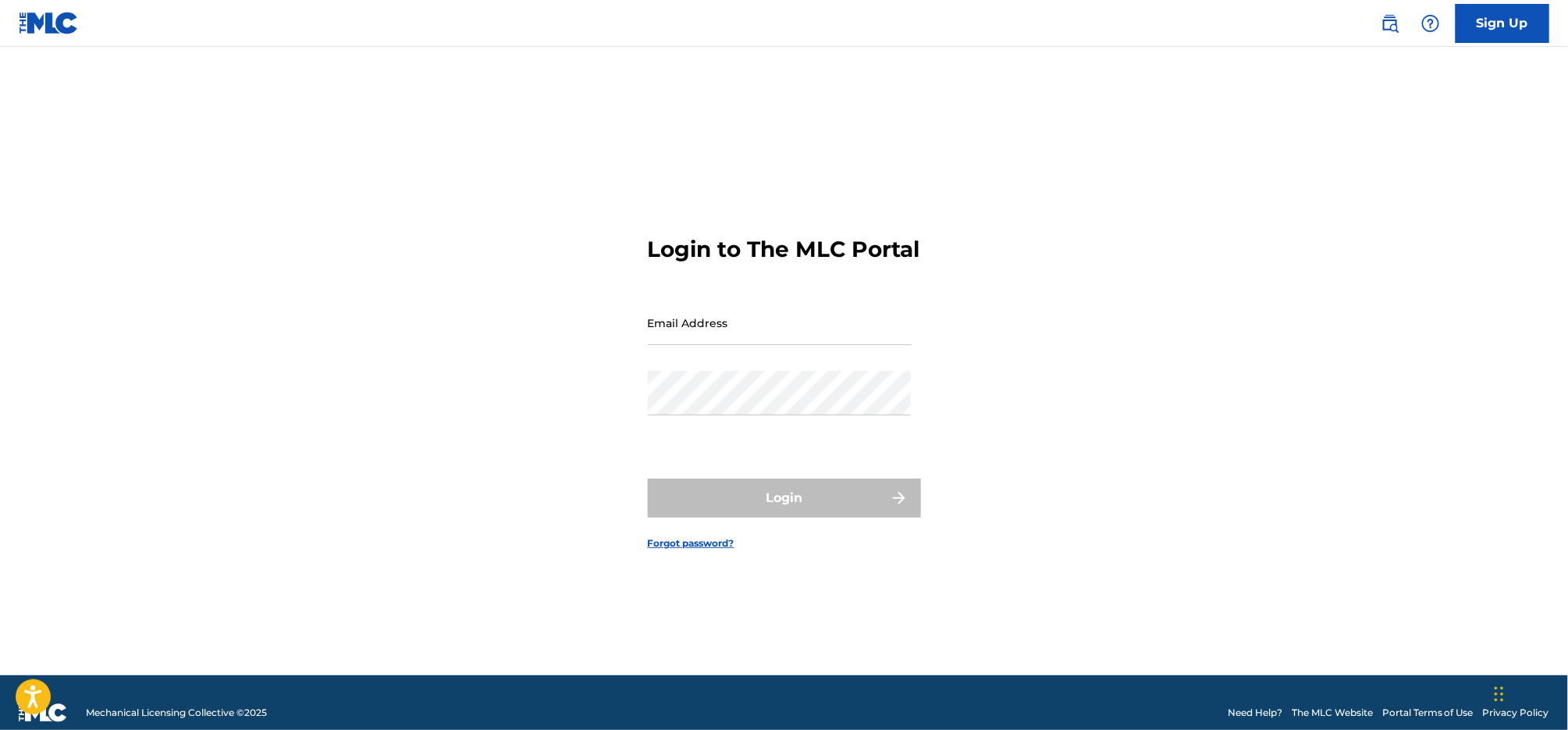
click at [767, 338] on input "Email Address" at bounding box center [779, 323] width 264 height 44
type input "[EMAIL_ADDRESS][DOMAIN_NAME]"
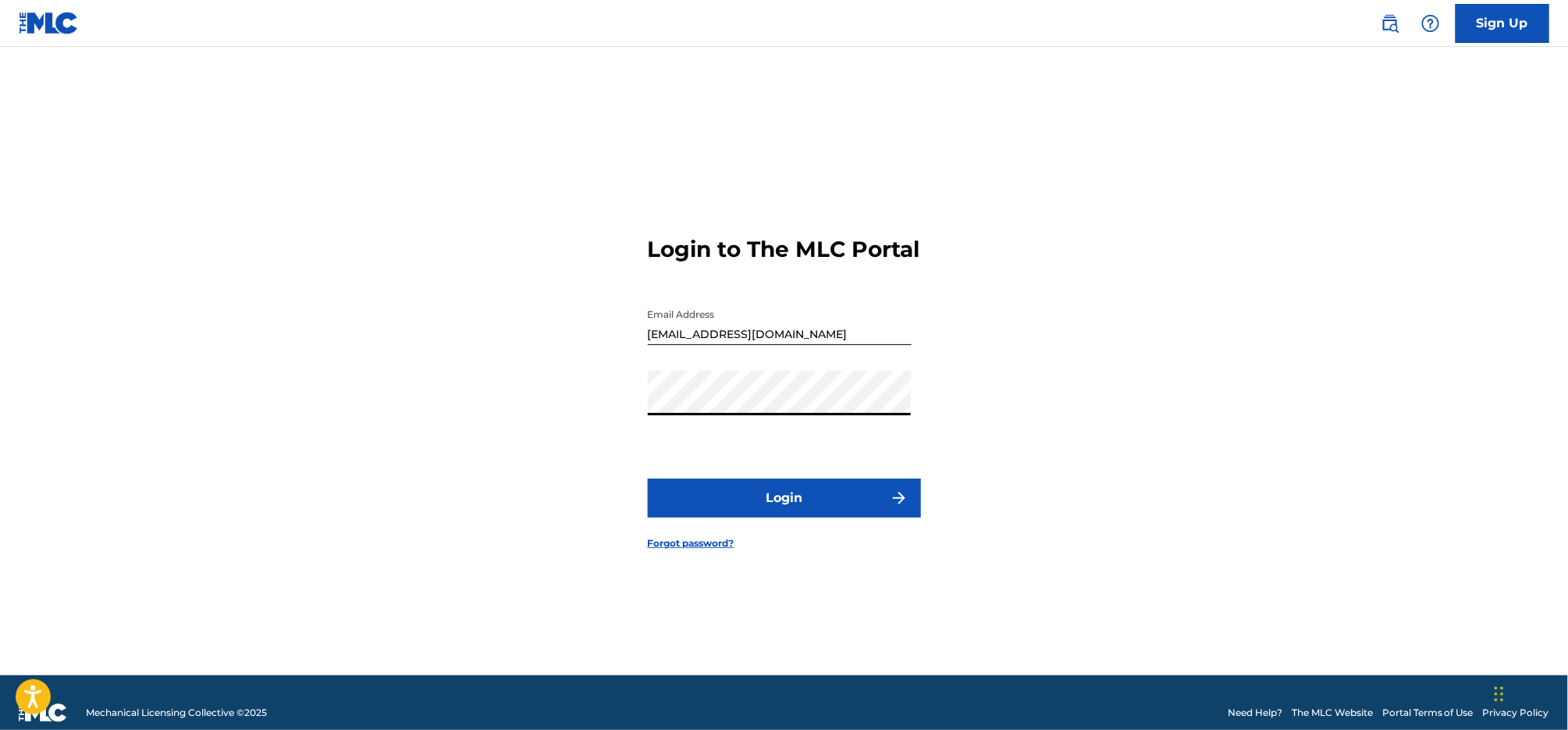
click at [594, 403] on div "Login to The MLC Portal Email Address [EMAIL_ADDRESS][DOMAIN_NAME] Password Log…" at bounding box center [784, 380] width 1093 height 589
click at [876, 513] on button "Login" at bounding box center [784, 498] width 273 height 39
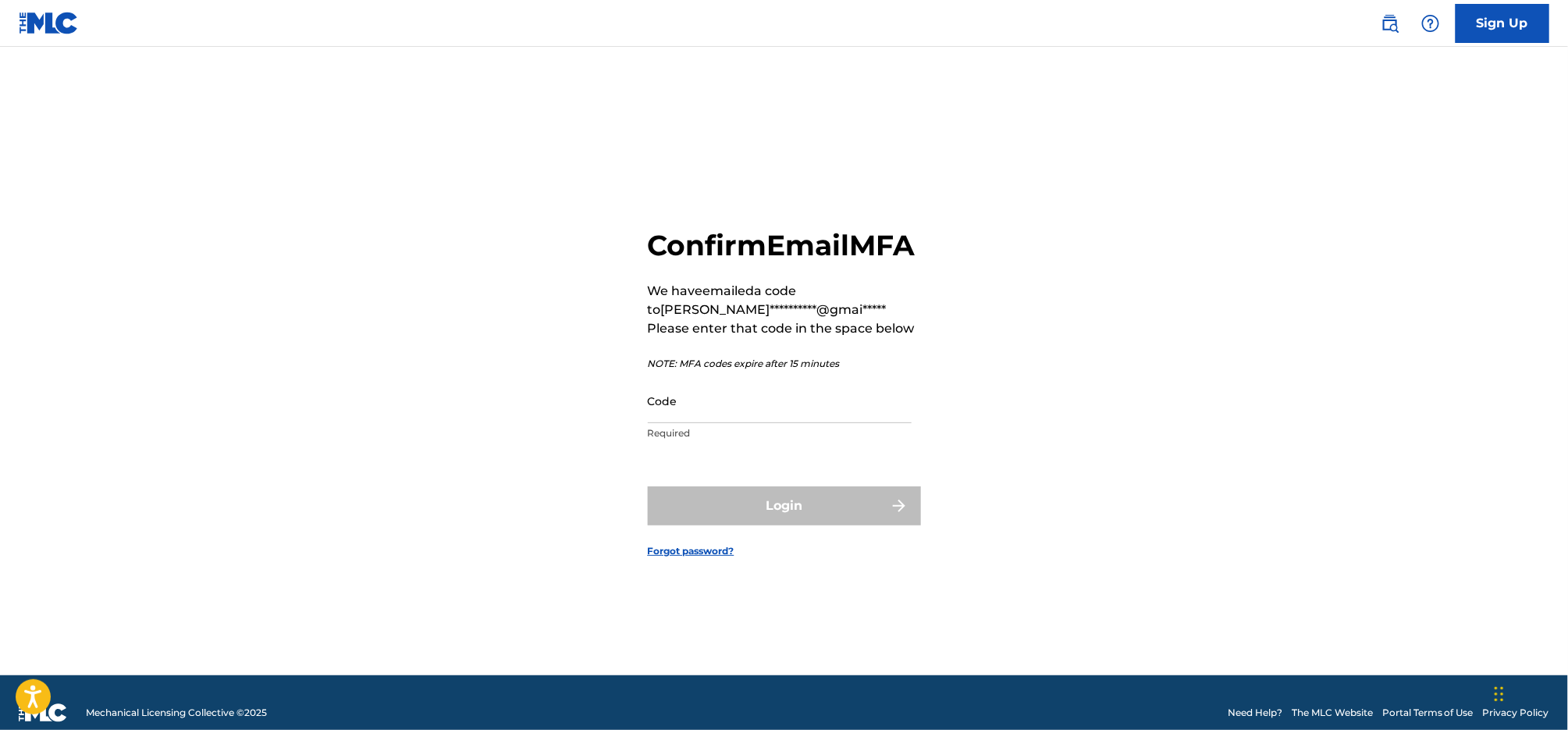
click at [727, 421] on input "Code" at bounding box center [779, 401] width 264 height 44
paste input "364182"
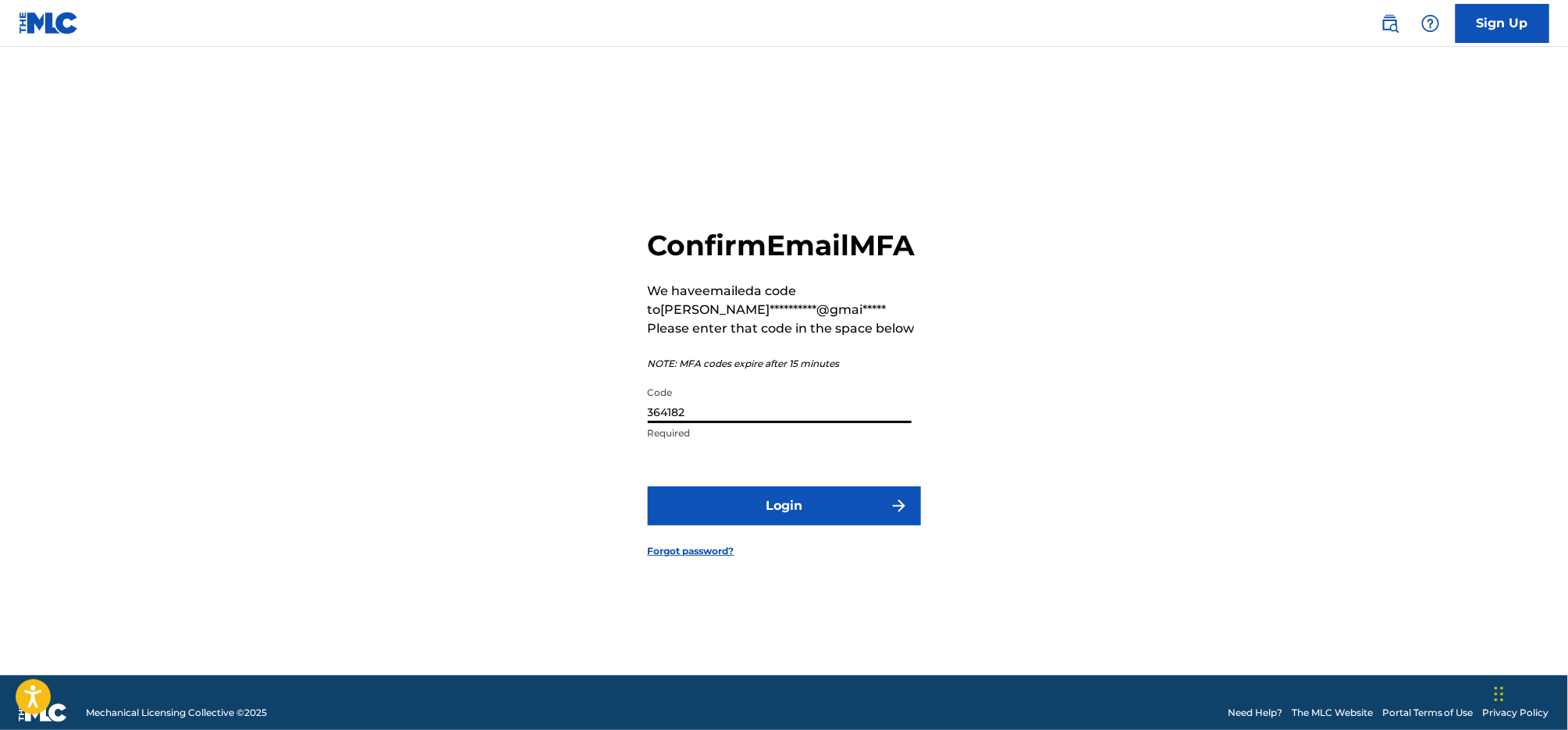
type input "364182"
click at [815, 526] on button "Login" at bounding box center [784, 506] width 273 height 39
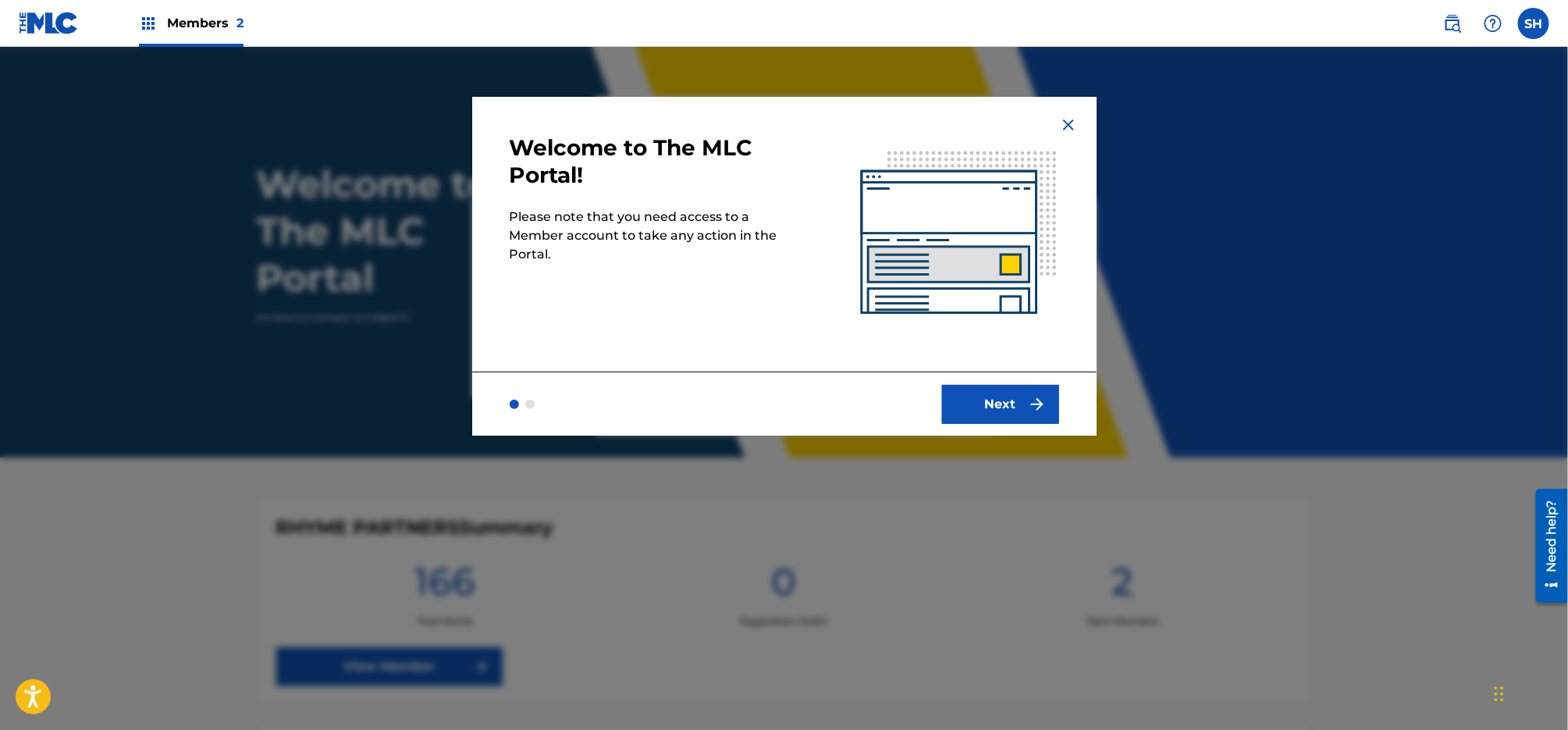
click at [1029, 398] on button "Next" at bounding box center [1001, 405] width 117 height 39
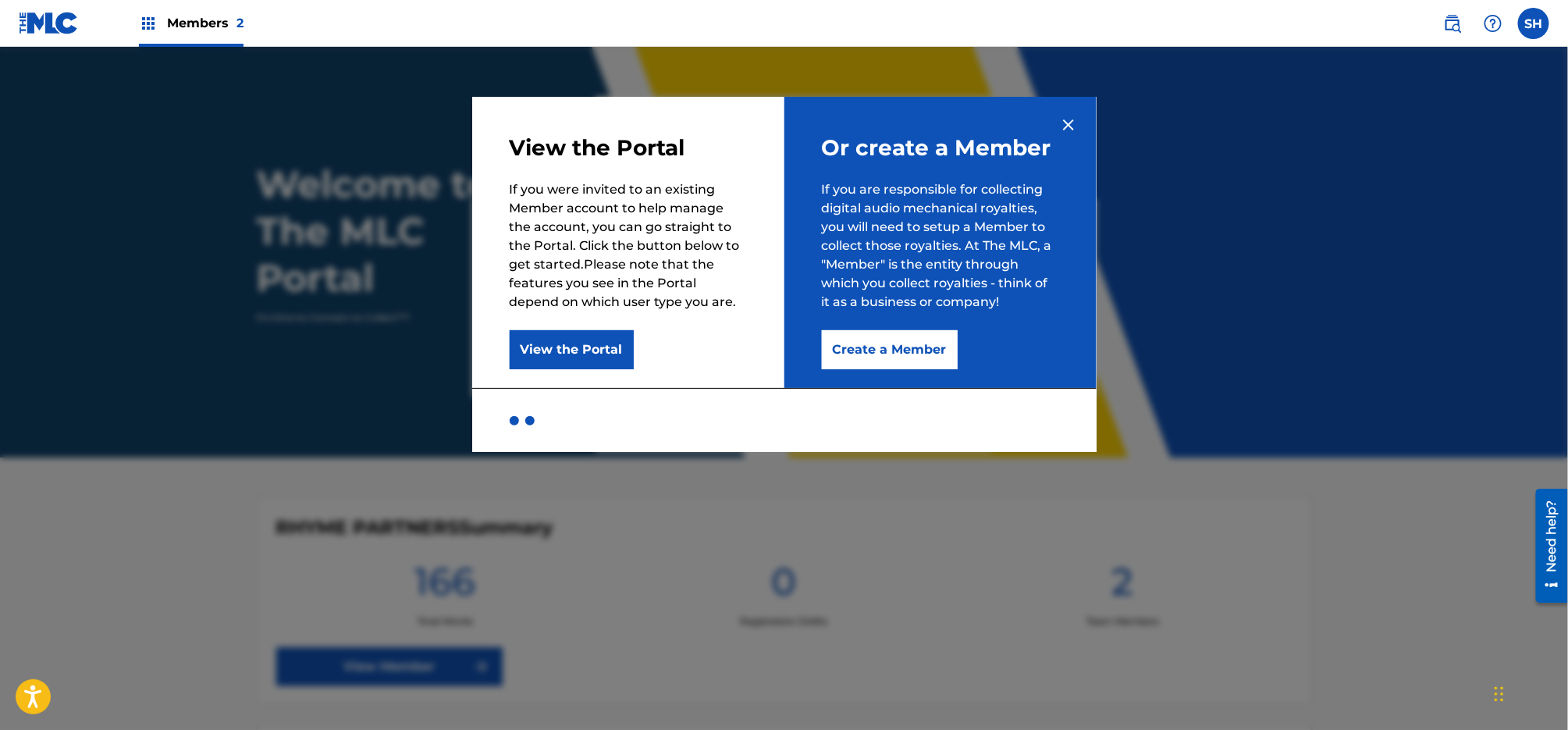
click at [1081, 120] on div "Or create a Member If you are responsible for collecting digital audio mechanic…" at bounding box center [940, 243] width 312 height 292
click at [1067, 125] on img at bounding box center [1068, 125] width 19 height 19
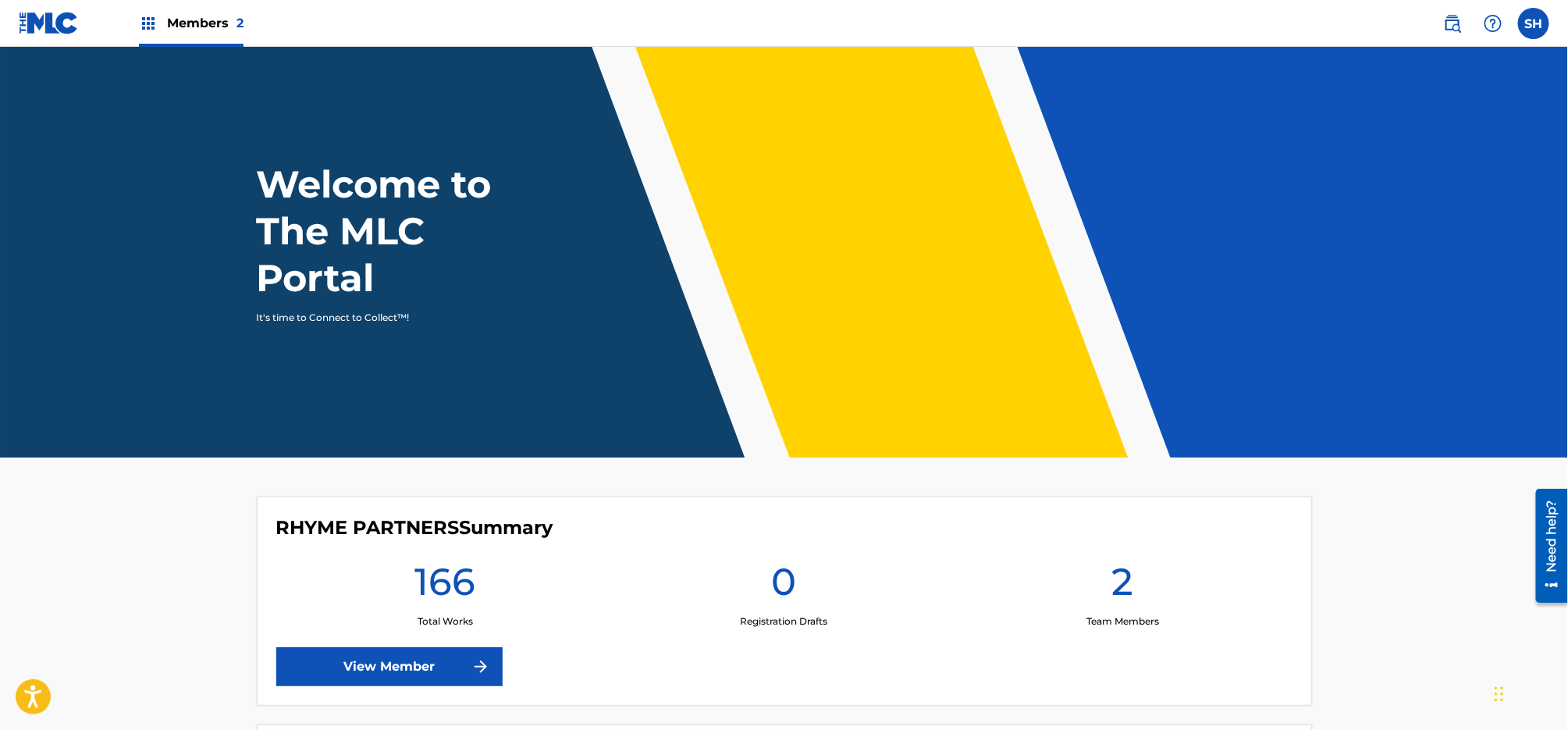
click at [155, 29] on img at bounding box center [148, 23] width 19 height 19
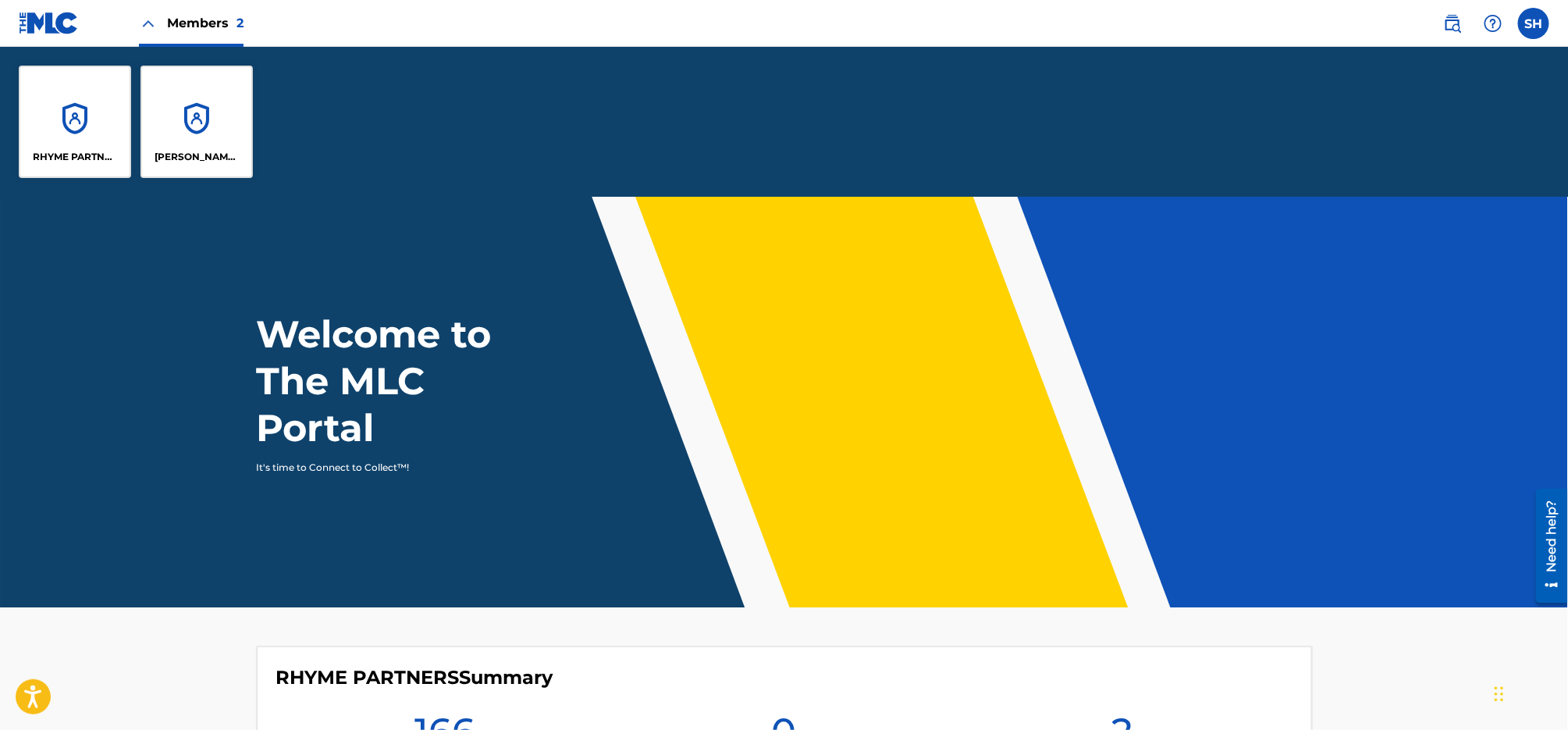
click at [203, 141] on div "[PERSON_NAME] Music" at bounding box center [196, 121] width 112 height 112
